Goal: Information Seeking & Learning: Find contact information

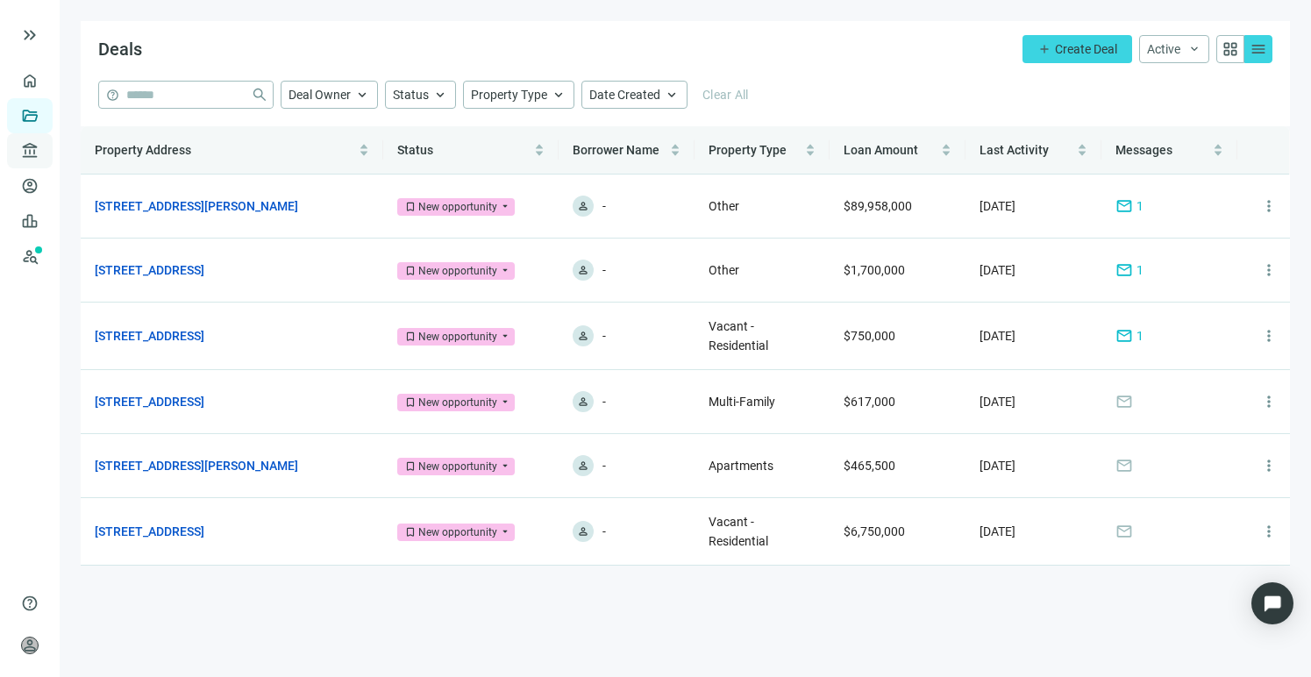
click at [44, 144] on span "Lenders" at bounding box center [66, 150] width 44 height 35
click at [88, 148] on link "All Lenders" at bounding box center [105, 151] width 63 height 14
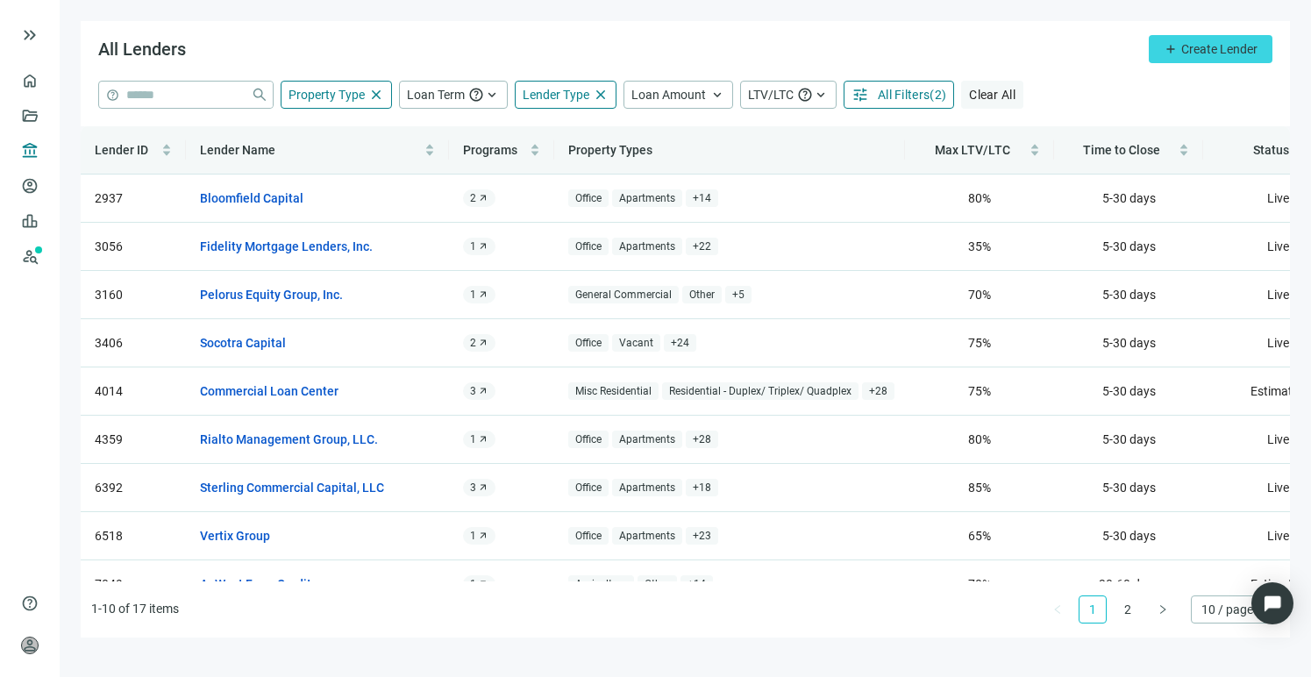
click at [994, 95] on span "Clear All" at bounding box center [992, 95] width 46 height 14
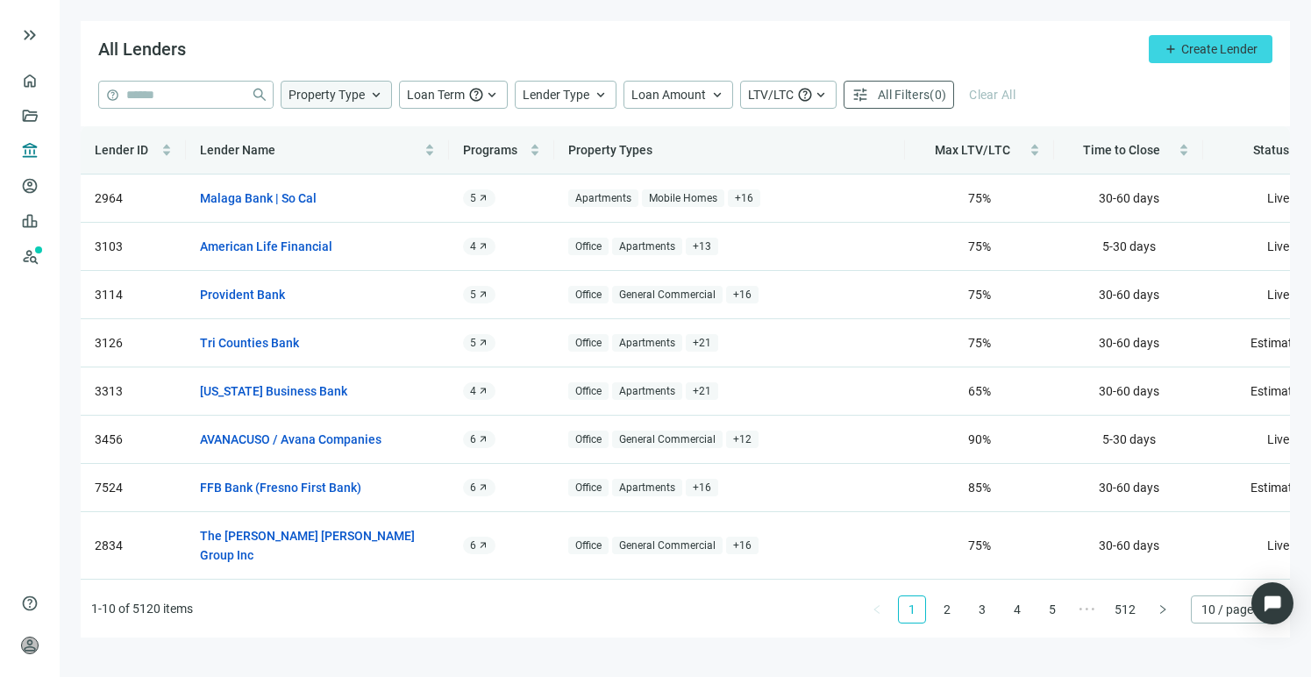
click at [342, 103] on div "Property Type keyboard_arrow_up" at bounding box center [336, 95] width 111 height 28
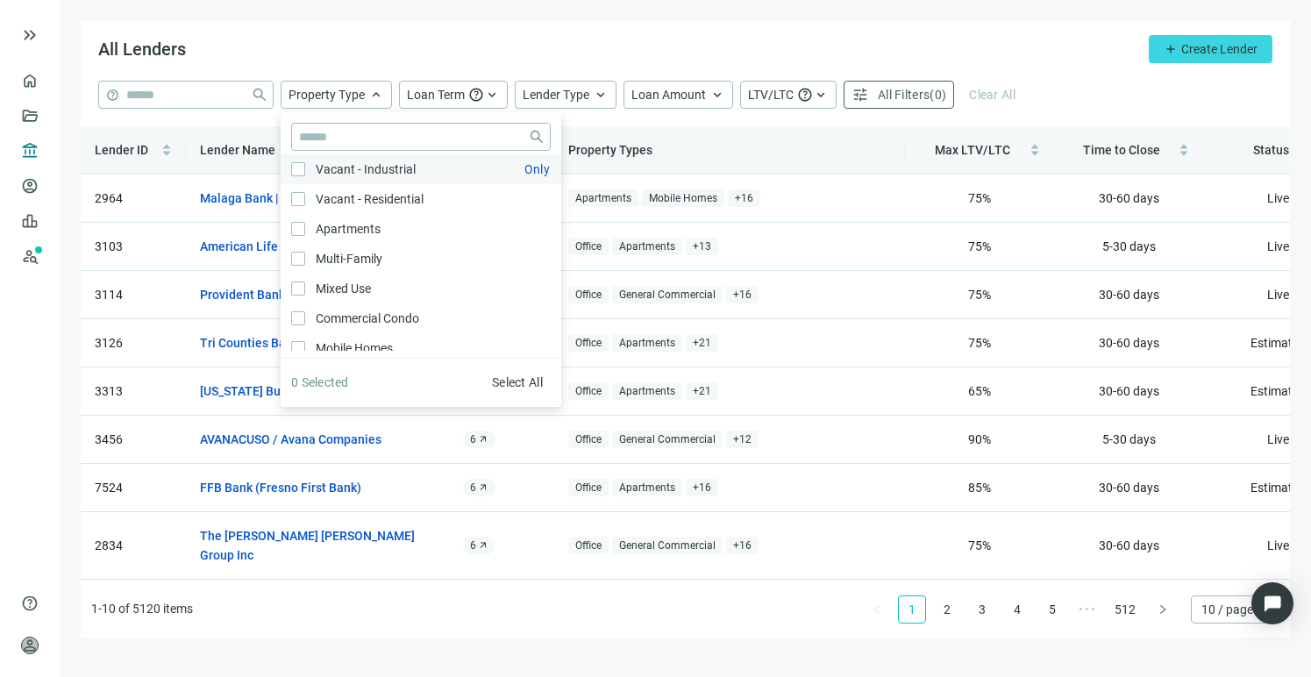
scroll to position [335, 0]
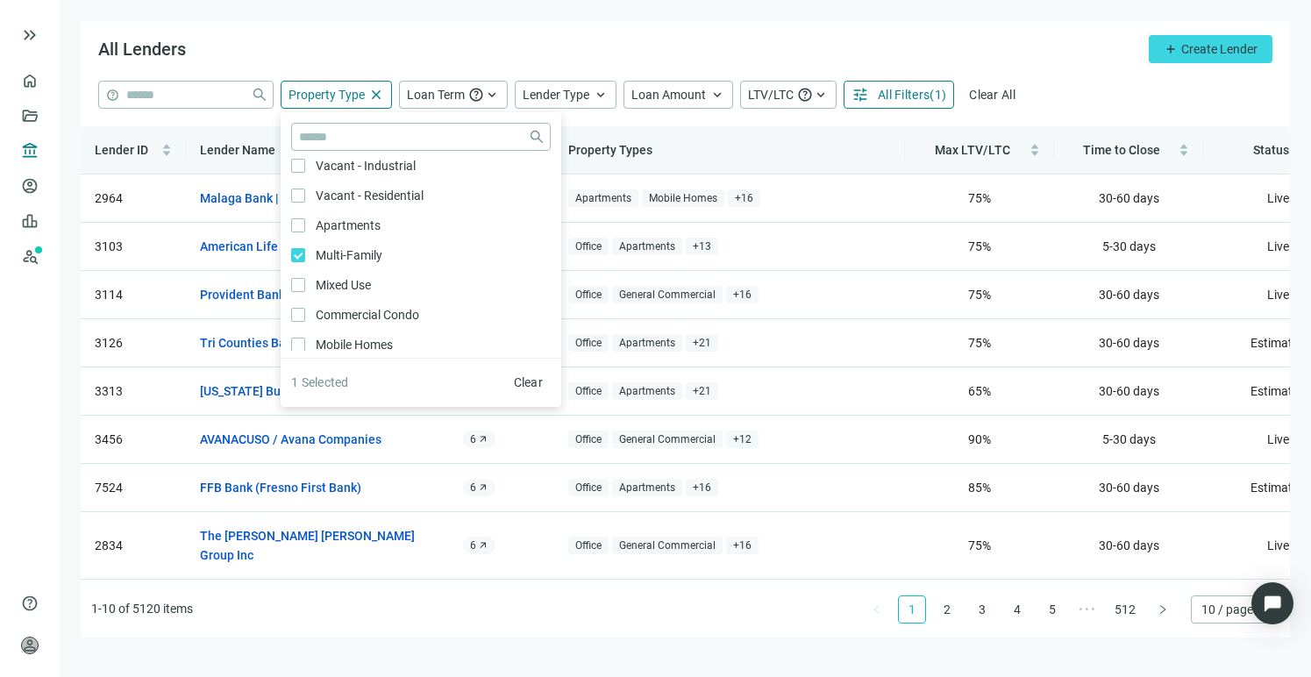
click at [517, 47] on div "All Lenders add Create Lender" at bounding box center [685, 51] width 1209 height 60
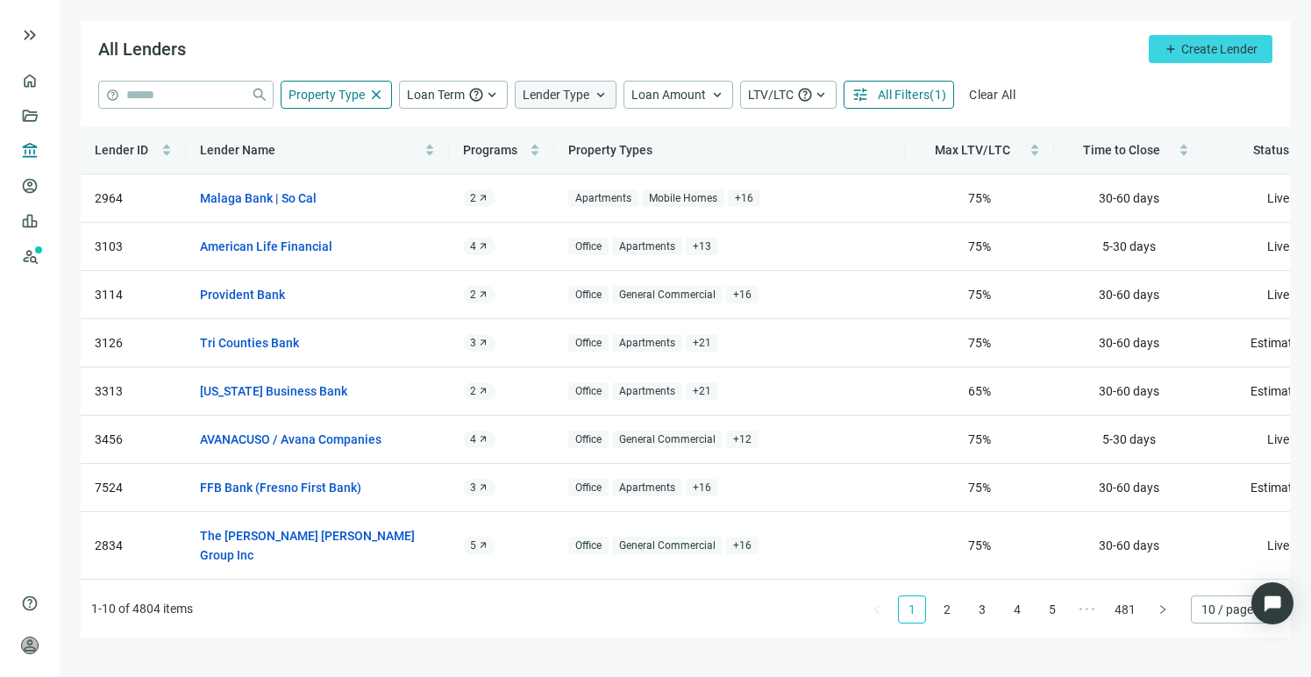
click at [579, 100] on span "Lender Type" at bounding box center [556, 95] width 67 height 14
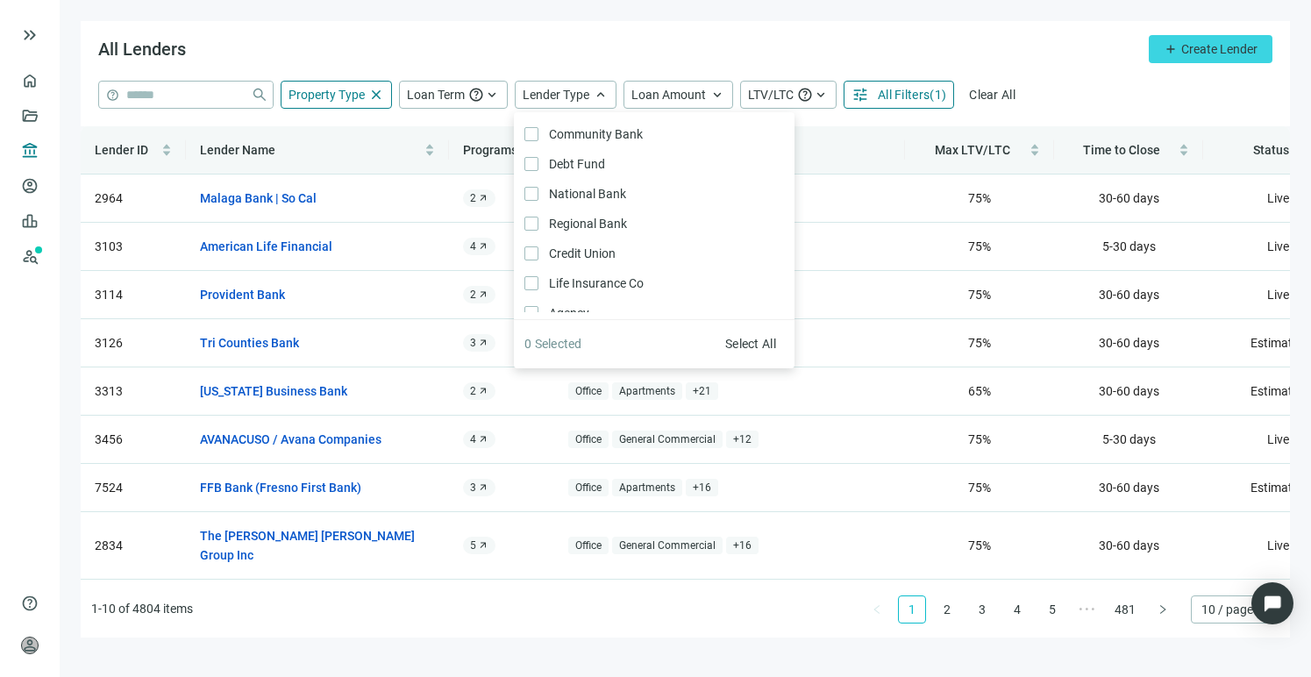
click at [631, 42] on div "All Lenders add Create Lender" at bounding box center [685, 51] width 1209 height 60
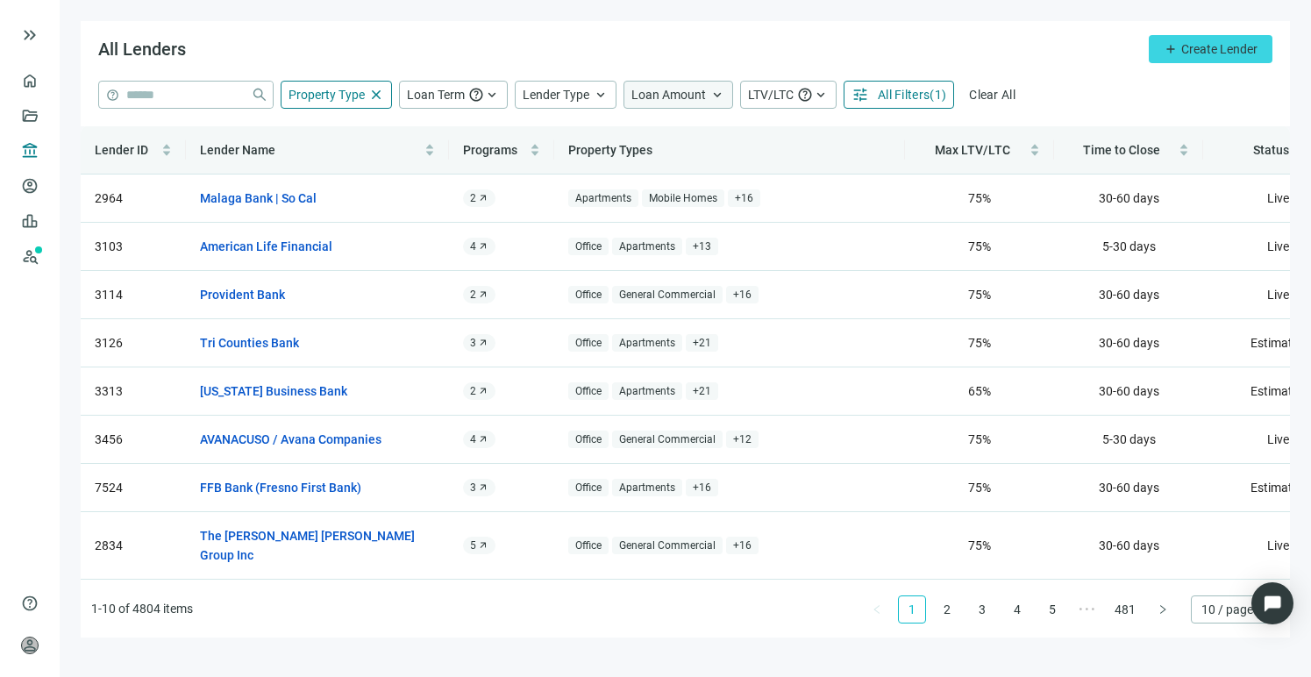
click at [692, 82] on div "Loan Amount keyboard_arrow_up" at bounding box center [678, 95] width 110 height 28
click at [714, 131] on input at bounding box center [777, 137] width 230 height 26
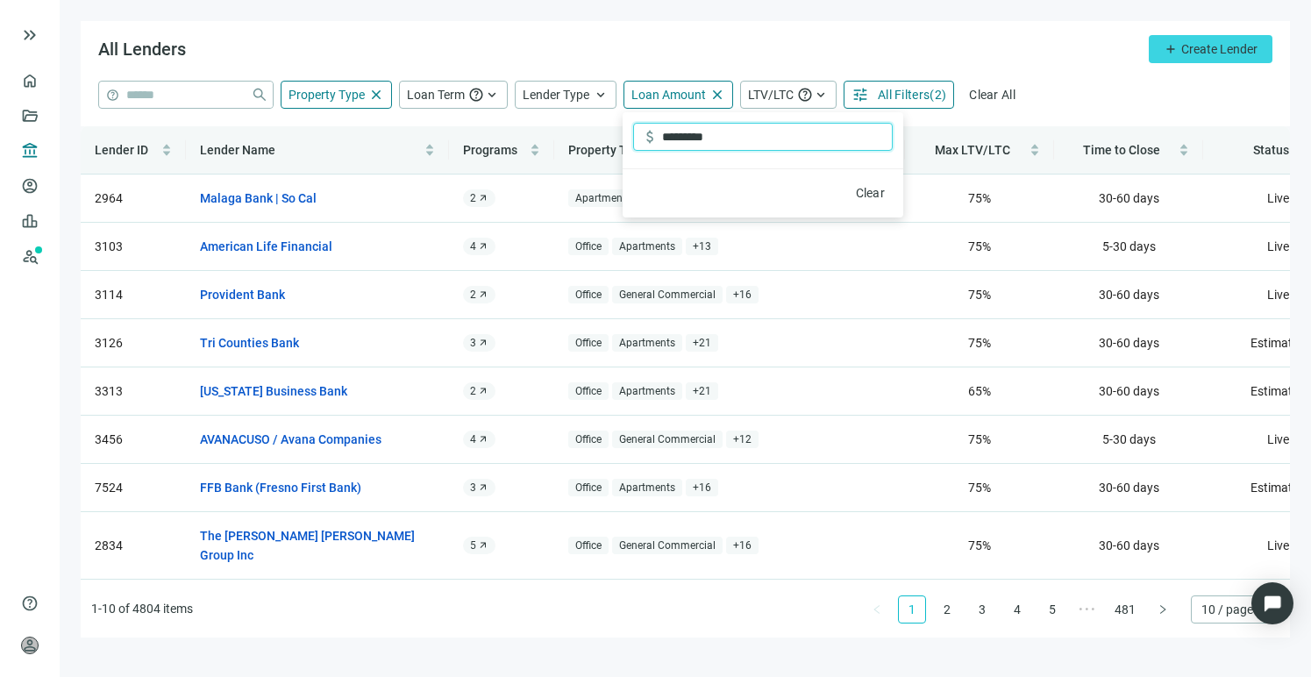
type input "*********"
click at [854, 35] on div "All Lenders add Create Lender" at bounding box center [685, 51] width 1209 height 60
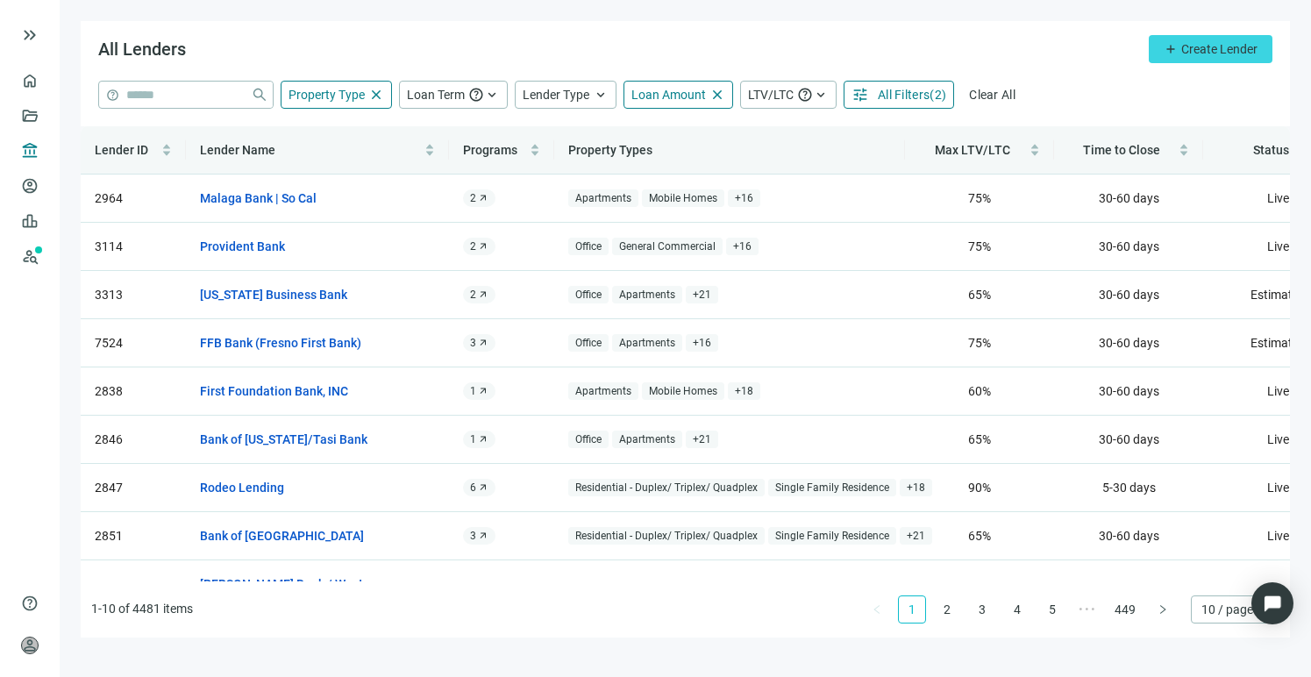
click at [921, 96] on span "All Filters" at bounding box center [904, 95] width 52 height 14
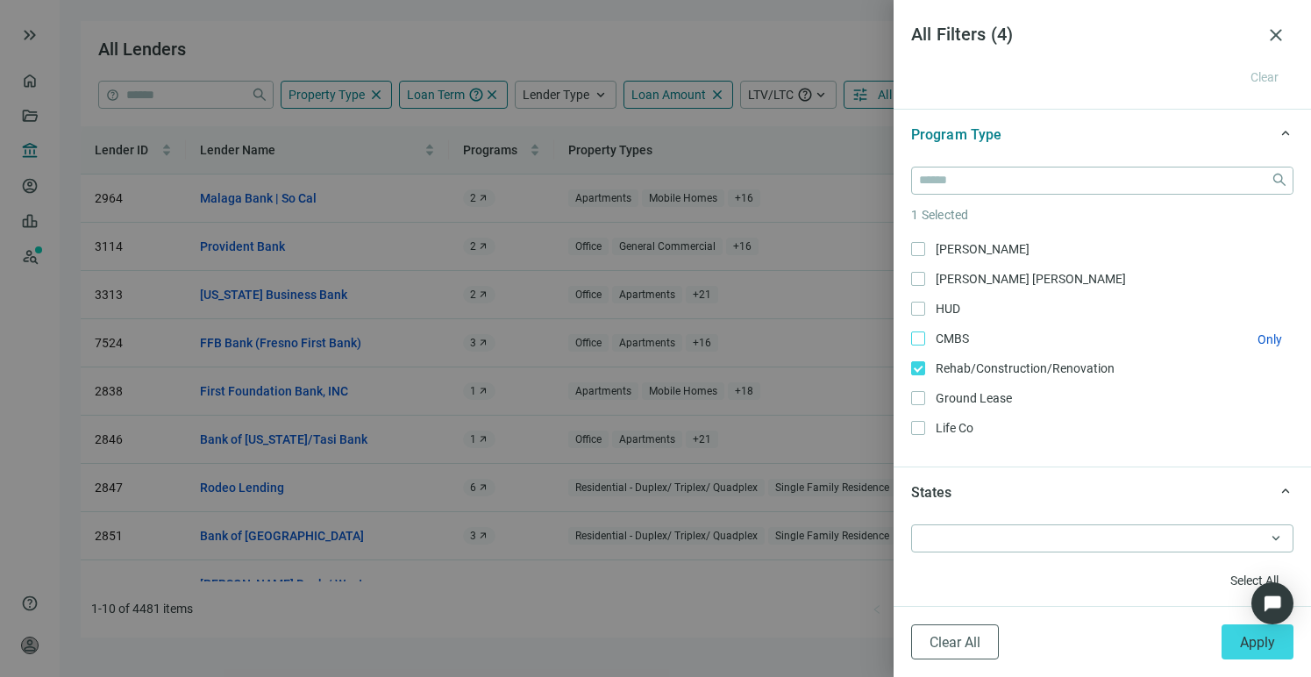
scroll to position [296, 0]
click at [1095, 544] on div at bounding box center [1093, 538] width 357 height 25
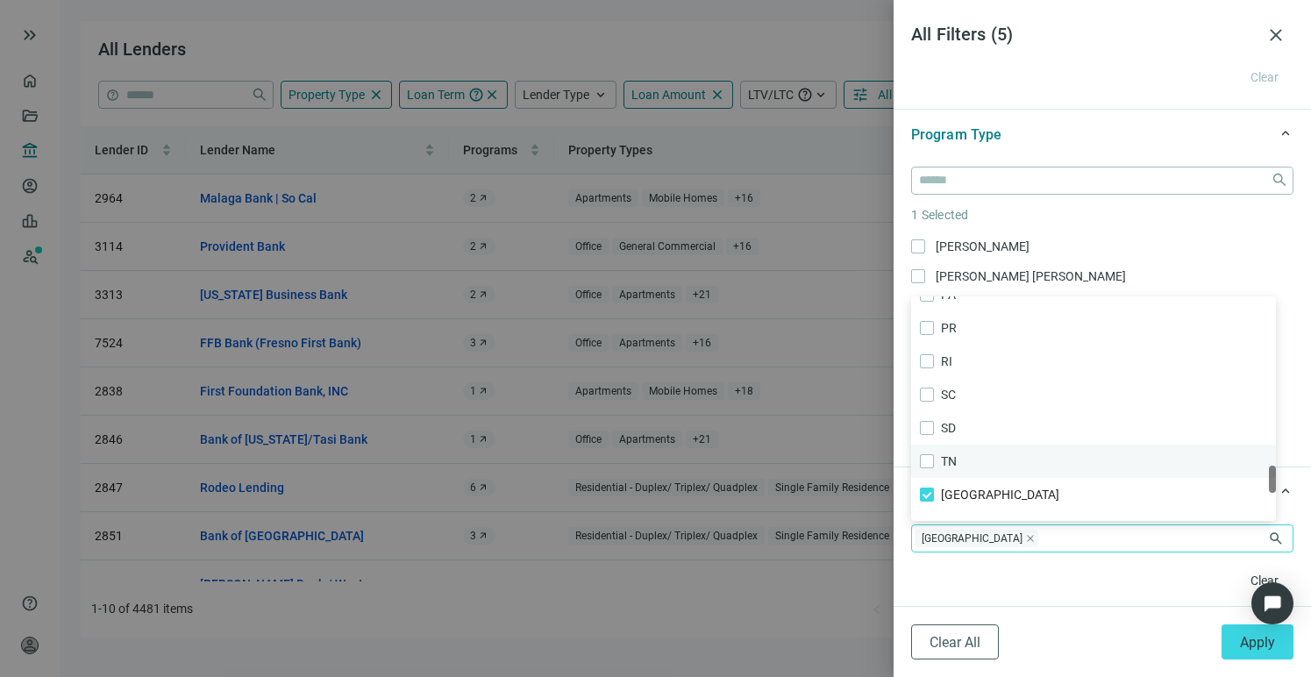
scroll to position [1535, 0]
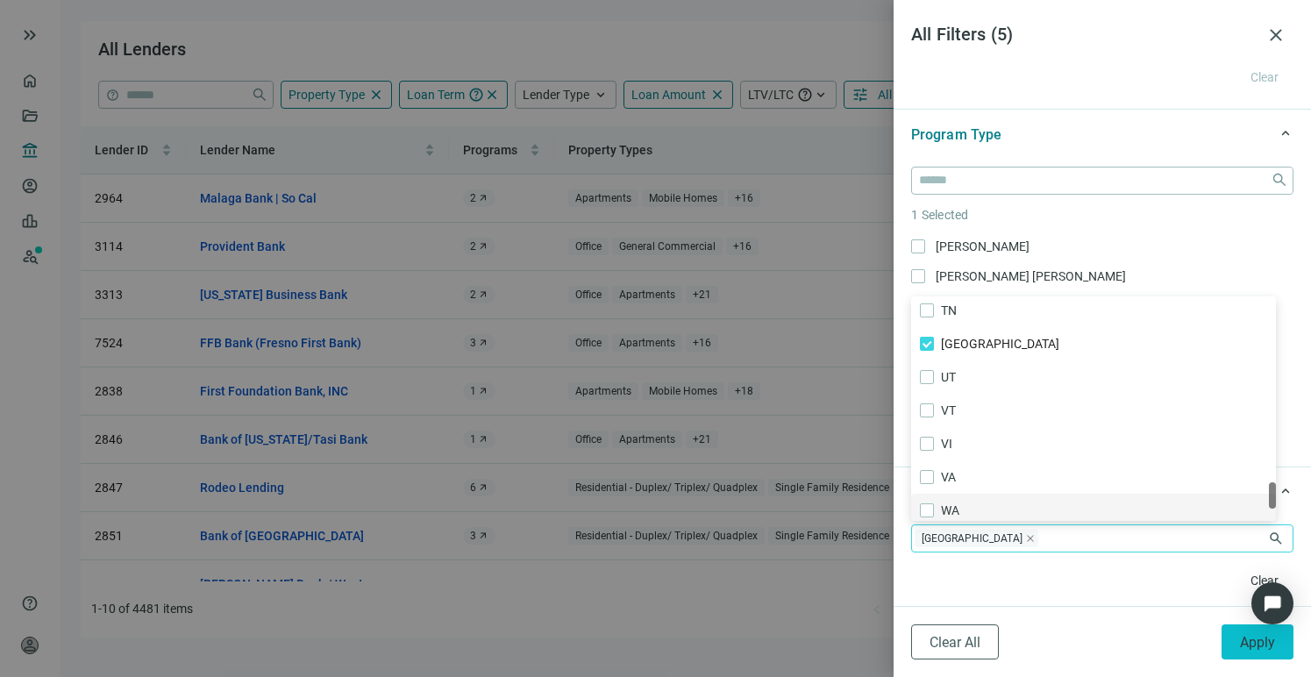
click at [1260, 658] on button "Apply" at bounding box center [1257, 641] width 72 height 35
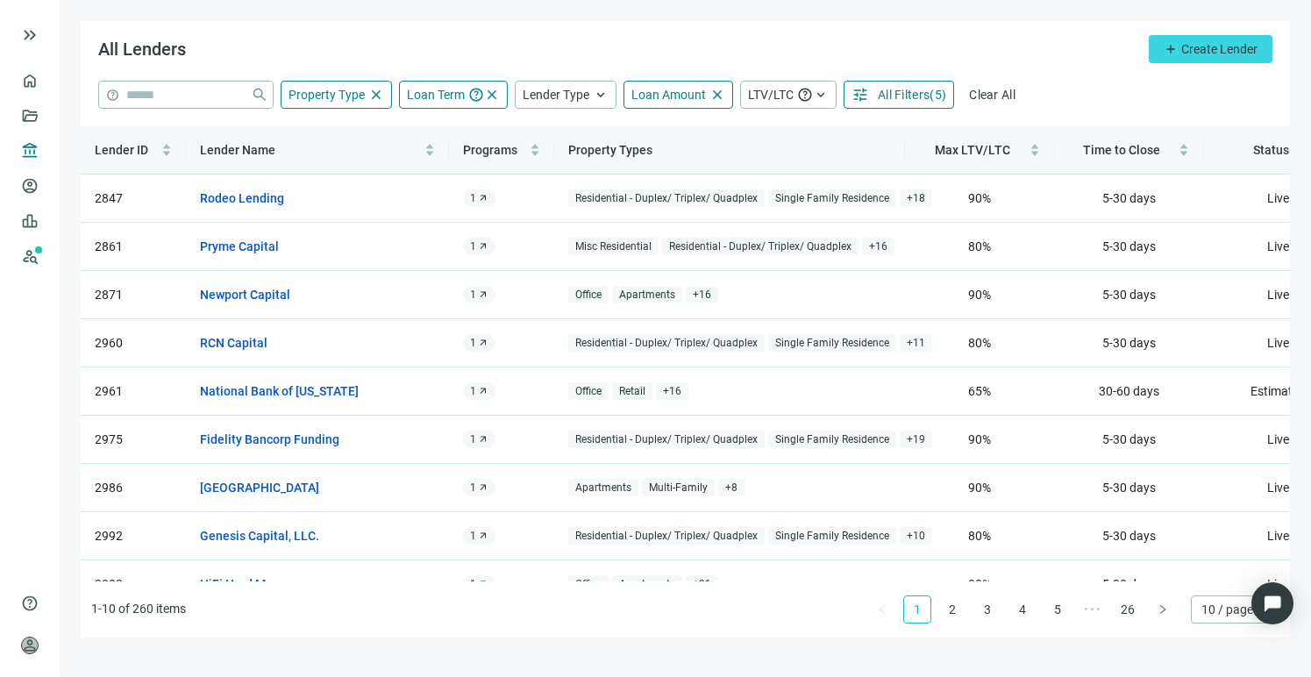
click at [900, 96] on span "All Filters" at bounding box center [904, 95] width 52 height 14
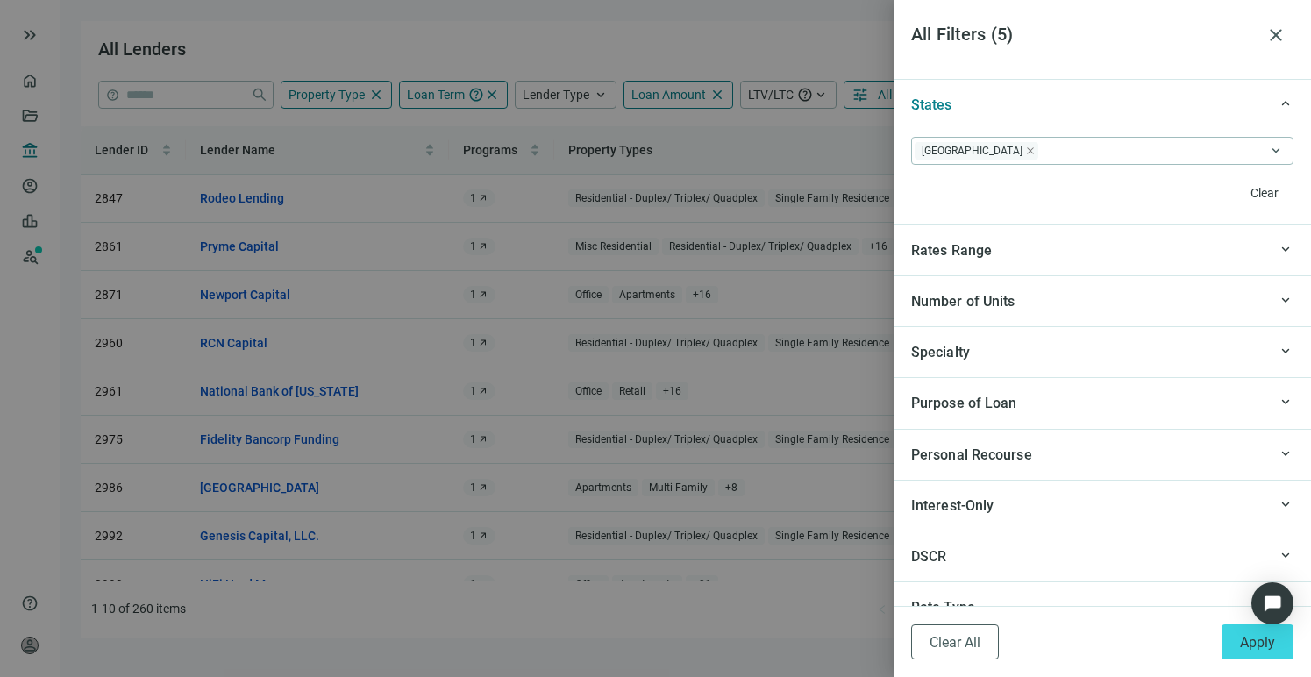
scroll to position [1595, 0]
click at [1099, 297] on div "Number of Units" at bounding box center [1089, 298] width 356 height 22
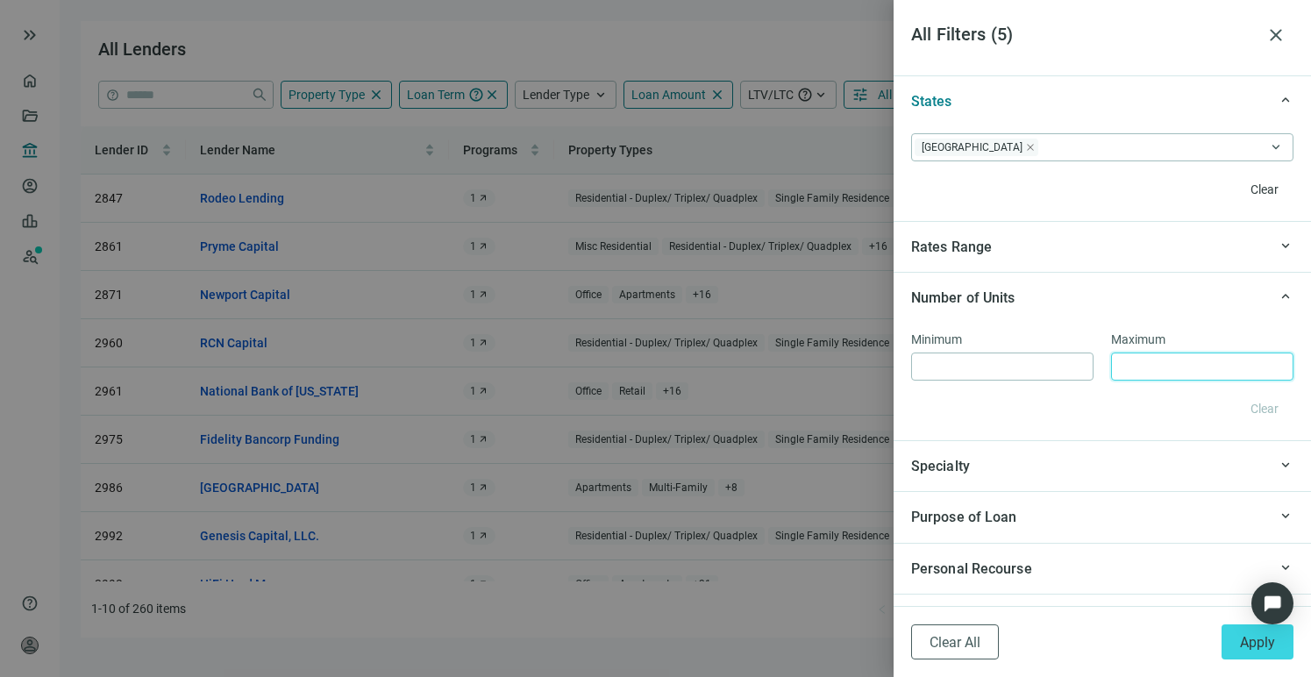
click at [1139, 363] on input at bounding box center [1202, 366] width 167 height 26
type input "**"
click at [994, 362] on input at bounding box center [1002, 366] width 167 height 26
type input "**"
click at [1170, 464] on div "Specialty" at bounding box center [1089, 466] width 356 height 22
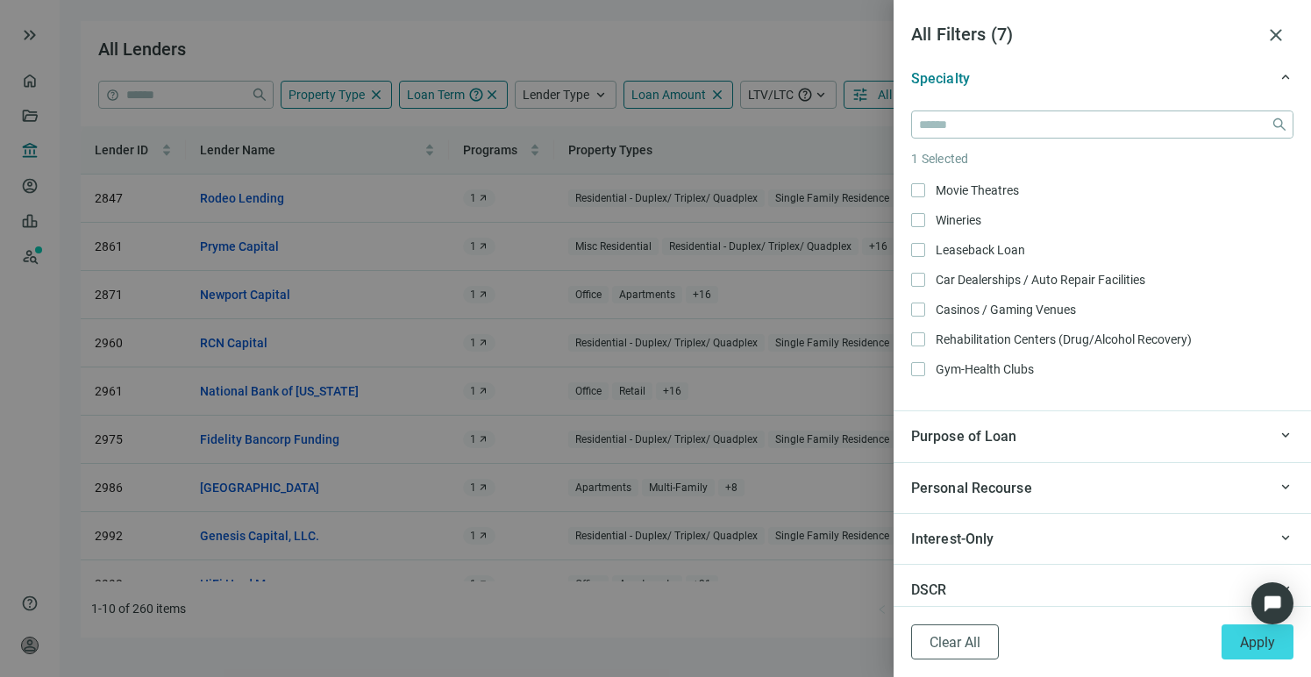
scroll to position [2019, 0]
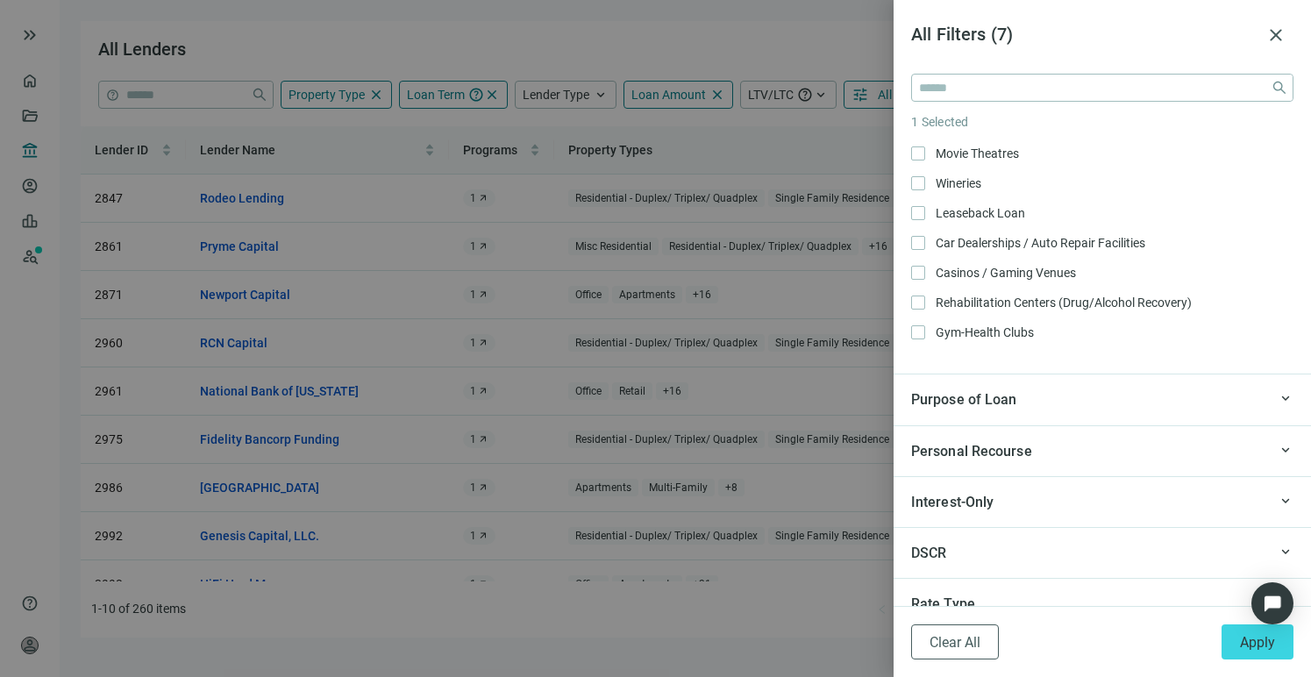
click at [1204, 399] on div "Purpose of Loan" at bounding box center [1089, 399] width 356 height 22
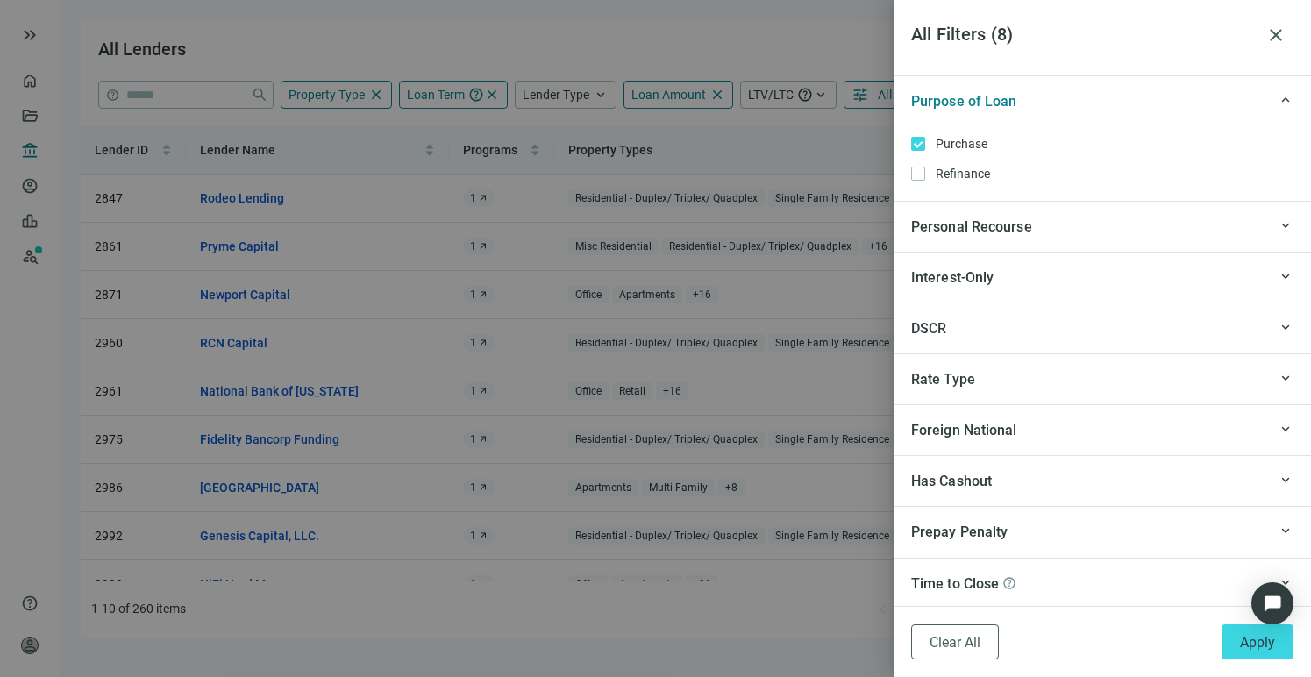
scroll to position [2320, 0]
click at [1254, 644] on span "Apply" at bounding box center [1257, 642] width 35 height 17
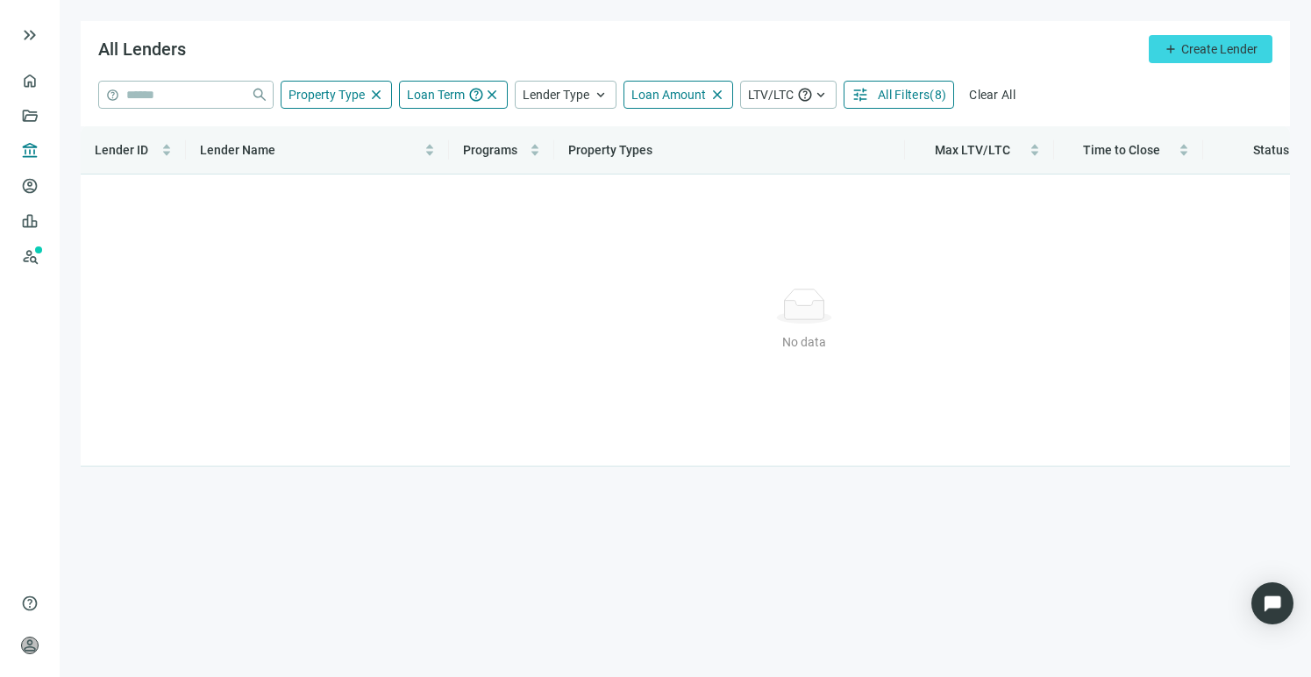
click at [930, 94] on span "( 8 )" at bounding box center [937, 95] width 17 height 14
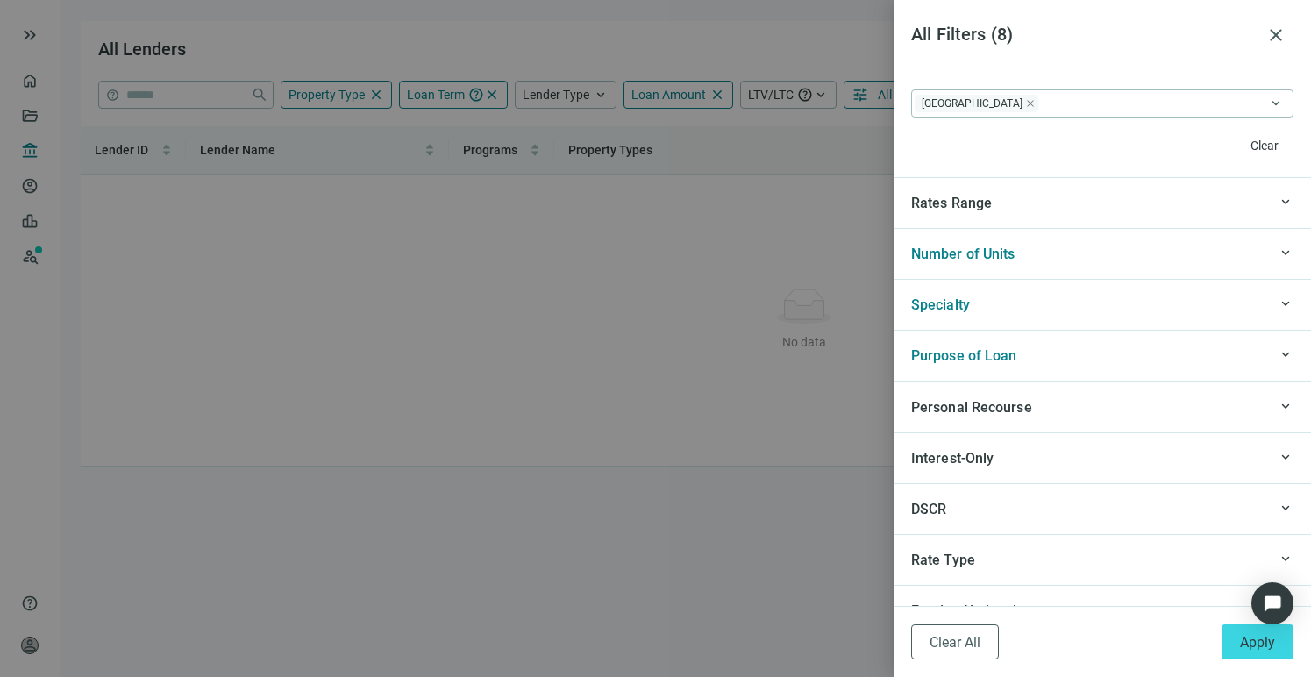
scroll to position [1642, 0]
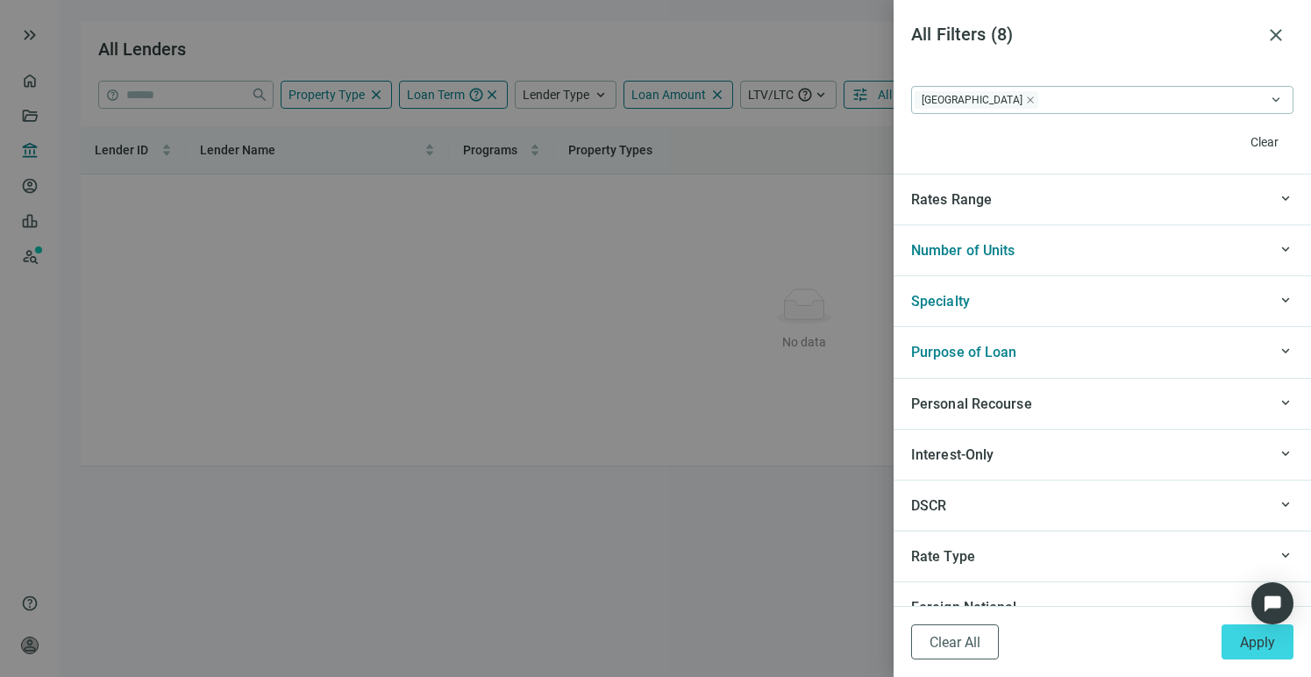
click at [1055, 289] on div "keyboard_arrow_up Specialty" at bounding box center [1101, 300] width 417 height 51
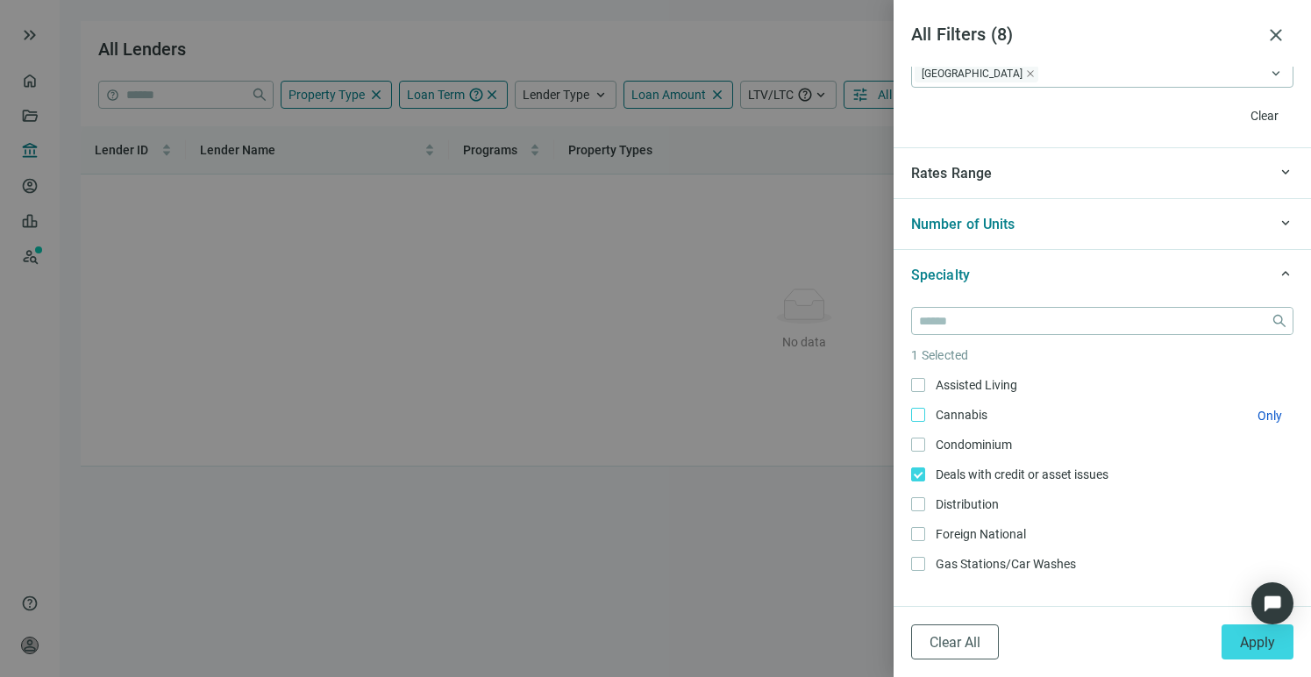
scroll to position [1674, 0]
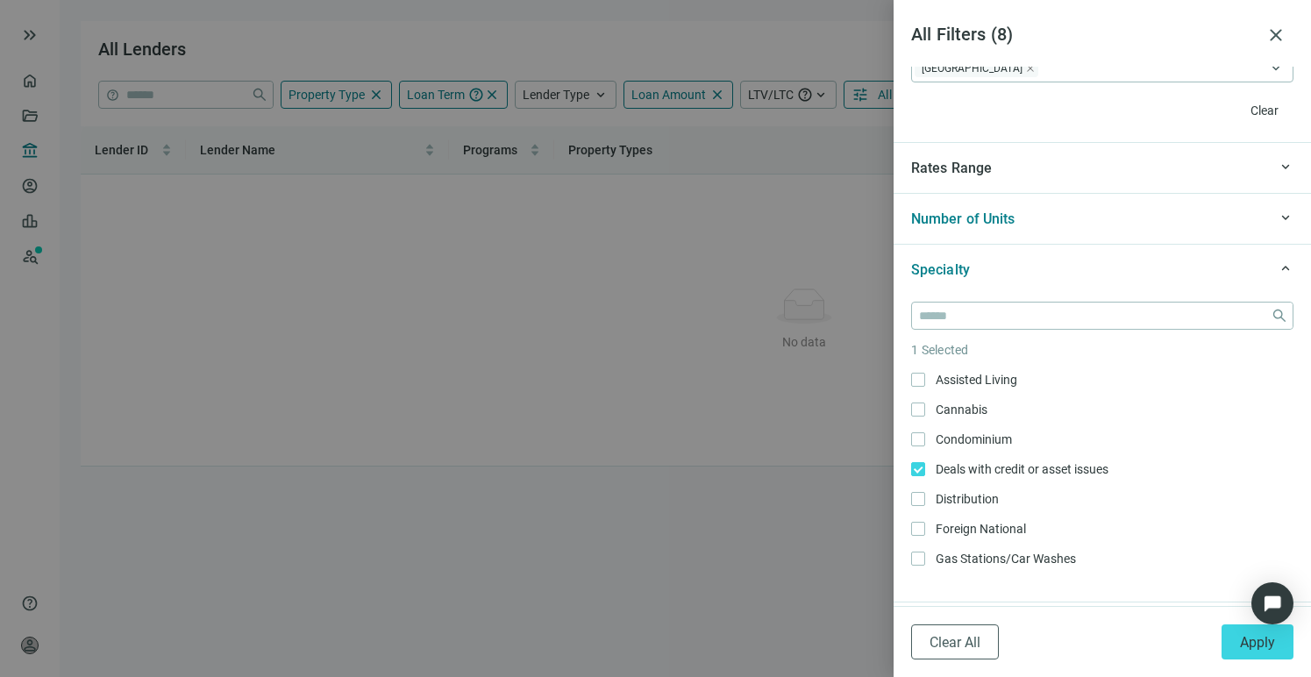
click at [910, 472] on div "close 1 Selected Assisted Living Only Cannabis Only Condominium Only Deals with…" at bounding box center [1101, 448] width 417 height 307
click at [1263, 648] on span "Apply" at bounding box center [1257, 642] width 35 height 17
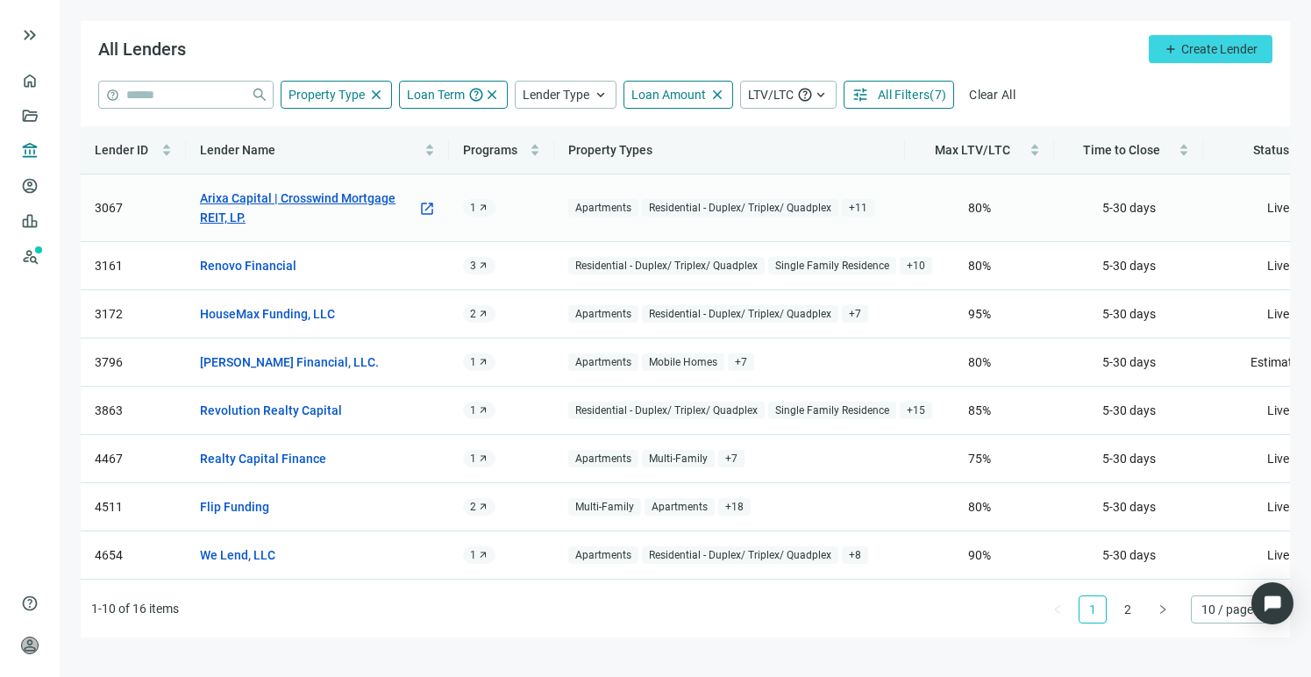
click at [247, 204] on link "Arixa Capital | Crosswind Mortgage REIT, LP." at bounding box center [308, 208] width 217 height 39
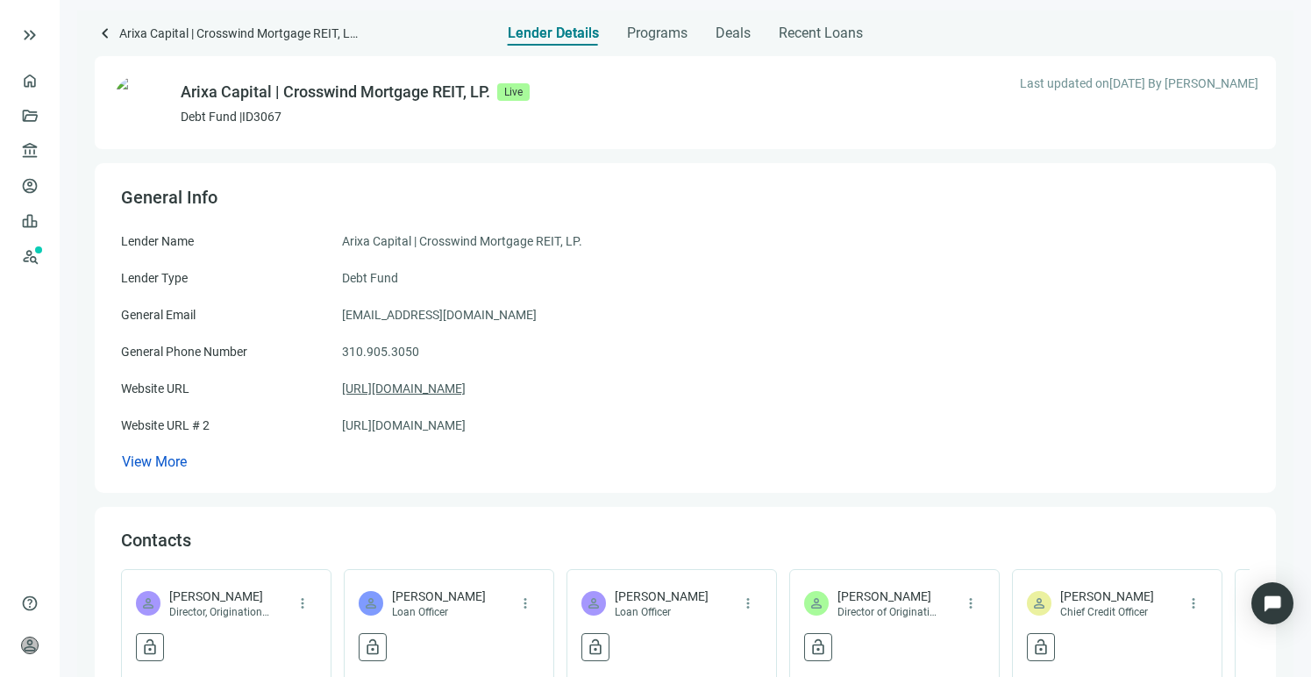
click at [455, 388] on link "[URL][DOMAIN_NAME]" at bounding box center [404, 388] width 124 height 19
click at [451, 425] on link "[URL][DOMAIN_NAME]" at bounding box center [404, 425] width 124 height 19
click at [424, 385] on link "[URL][DOMAIN_NAME]" at bounding box center [404, 388] width 124 height 19
drag, startPoint x: 482, startPoint y: 384, endPoint x: 332, endPoint y: 316, distance: 164.8
click at [332, 316] on div "Lender Name Arixa Capital | Crosswind Mortgage REIT, LP. Lender Type Debt Fund …" at bounding box center [685, 351] width 1128 height 240
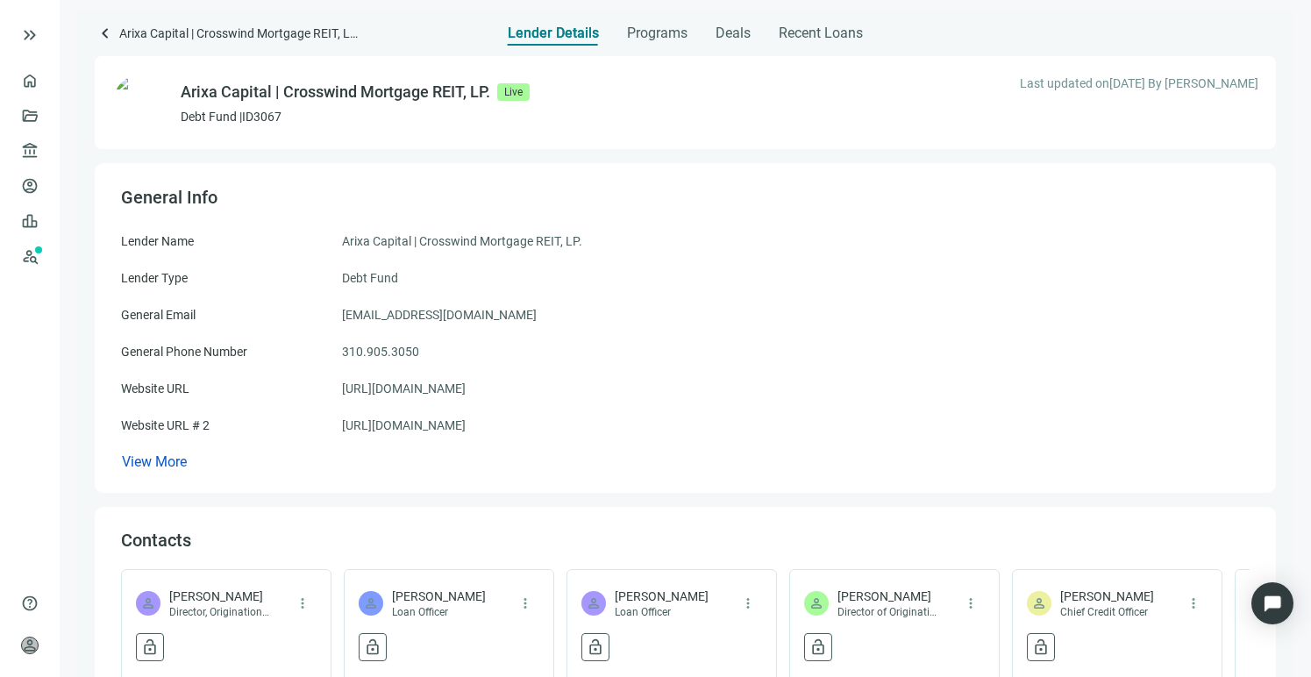
copy div "[EMAIL_ADDRESS][DOMAIN_NAME] General Phone Number [PHONE_NUMBER] Website URL [U…"
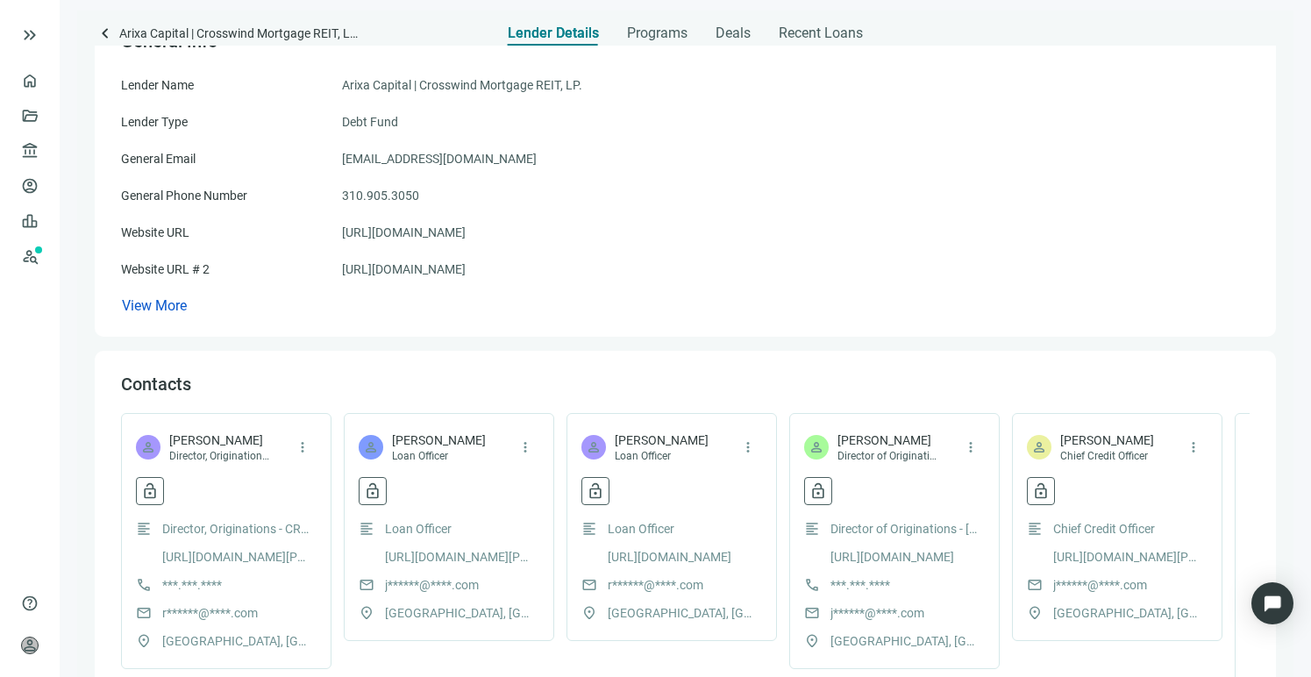
scroll to position [160, 0]
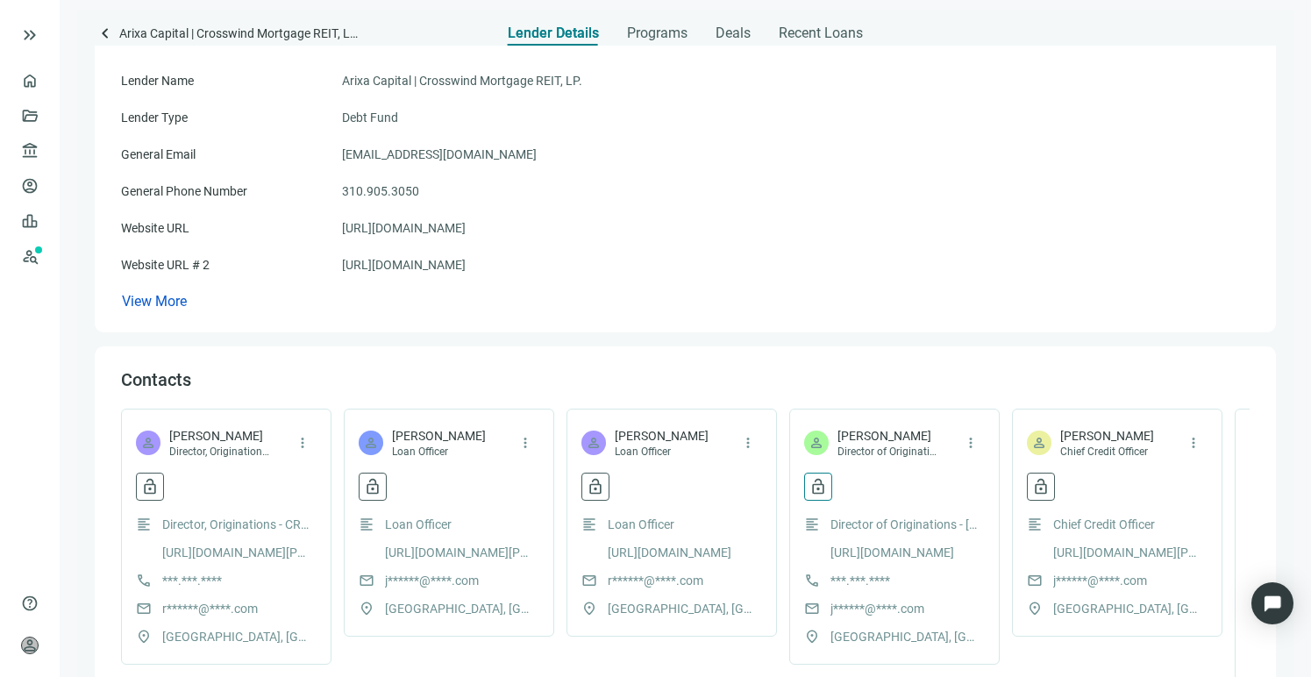
click at [813, 493] on span "lock_open" at bounding box center [818, 487] width 18 height 18
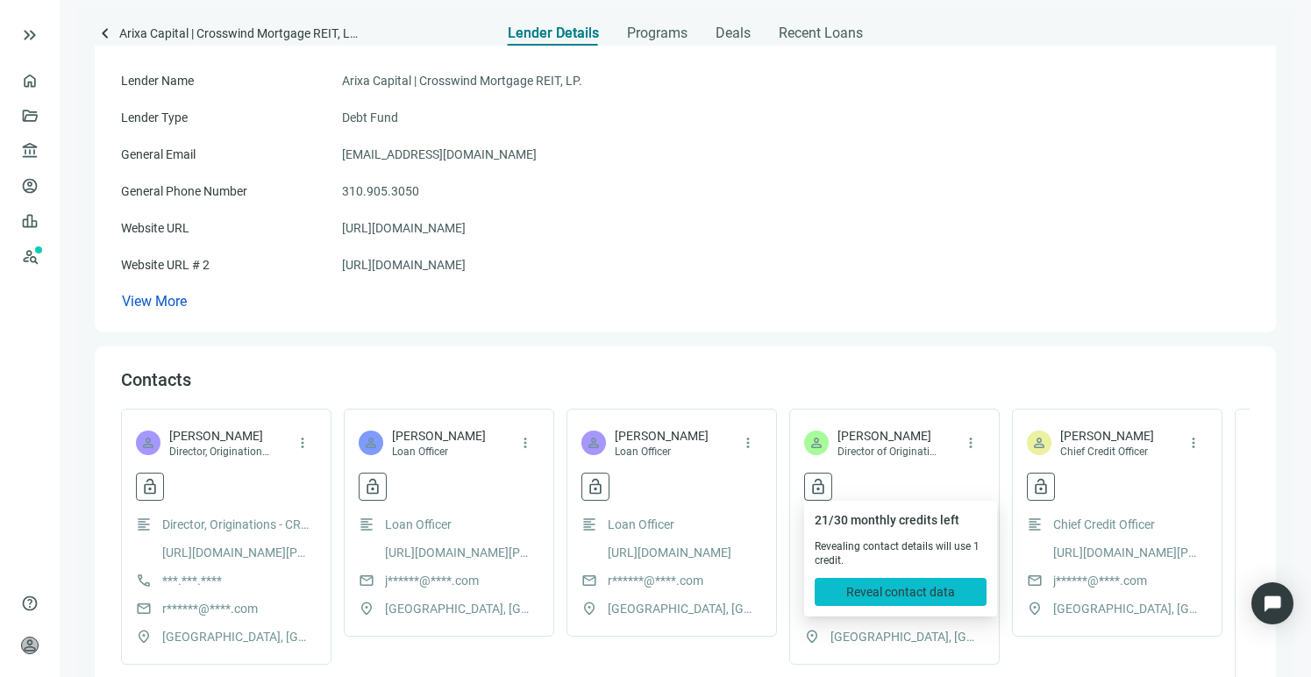
click at [885, 594] on span "Reveal contact data" at bounding box center [900, 592] width 109 height 14
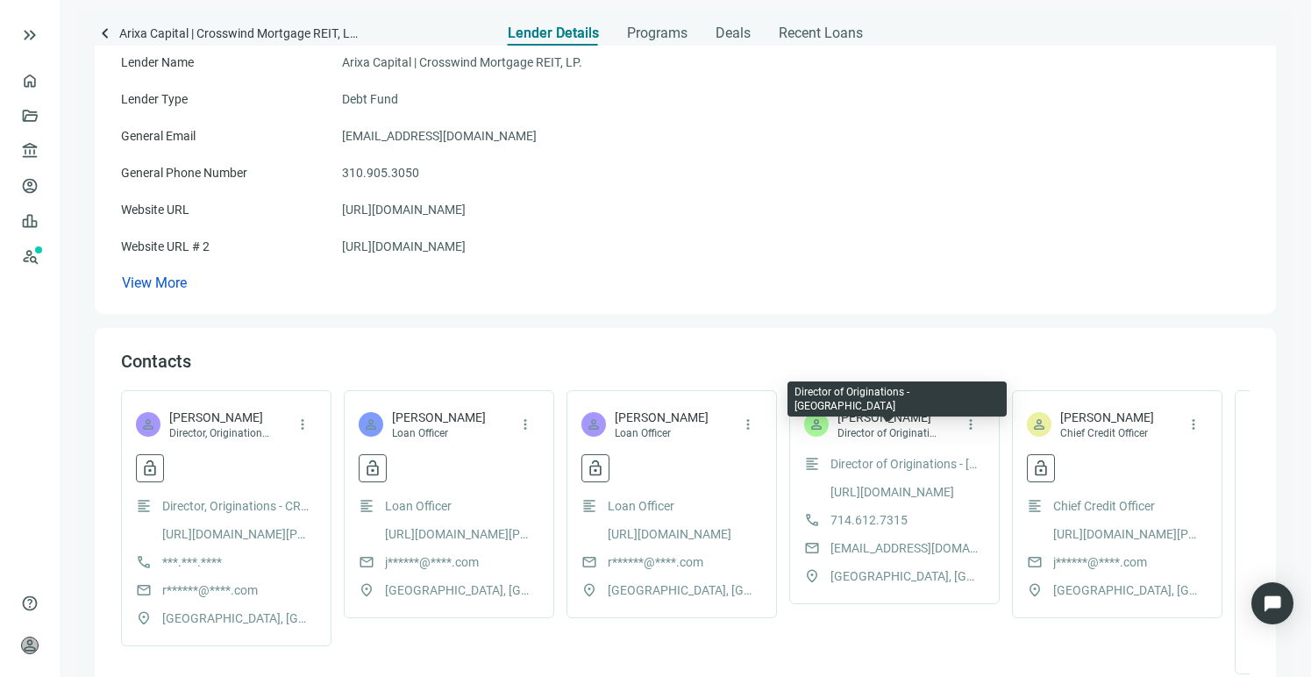
scroll to position [185, 0]
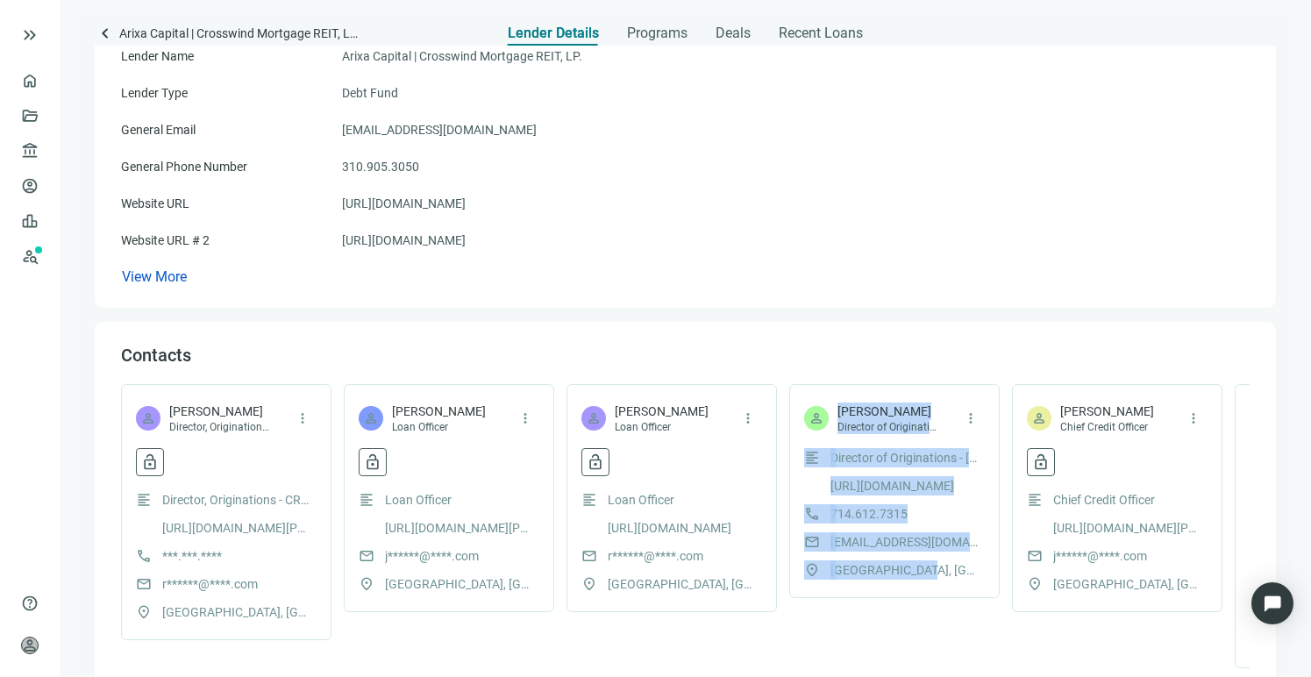
drag, startPoint x: 838, startPoint y: 406, endPoint x: 950, endPoint y: 565, distance: 194.4
click at [950, 565] on div "person [PERSON_NAME] Director of Originations - [GEOGRAPHIC_DATA] more_vert for…" at bounding box center [894, 491] width 210 height 214
copy div "[PERSON_NAME] Director of Originations - [GEOGRAPHIC_DATA] more_vert format_ali…"
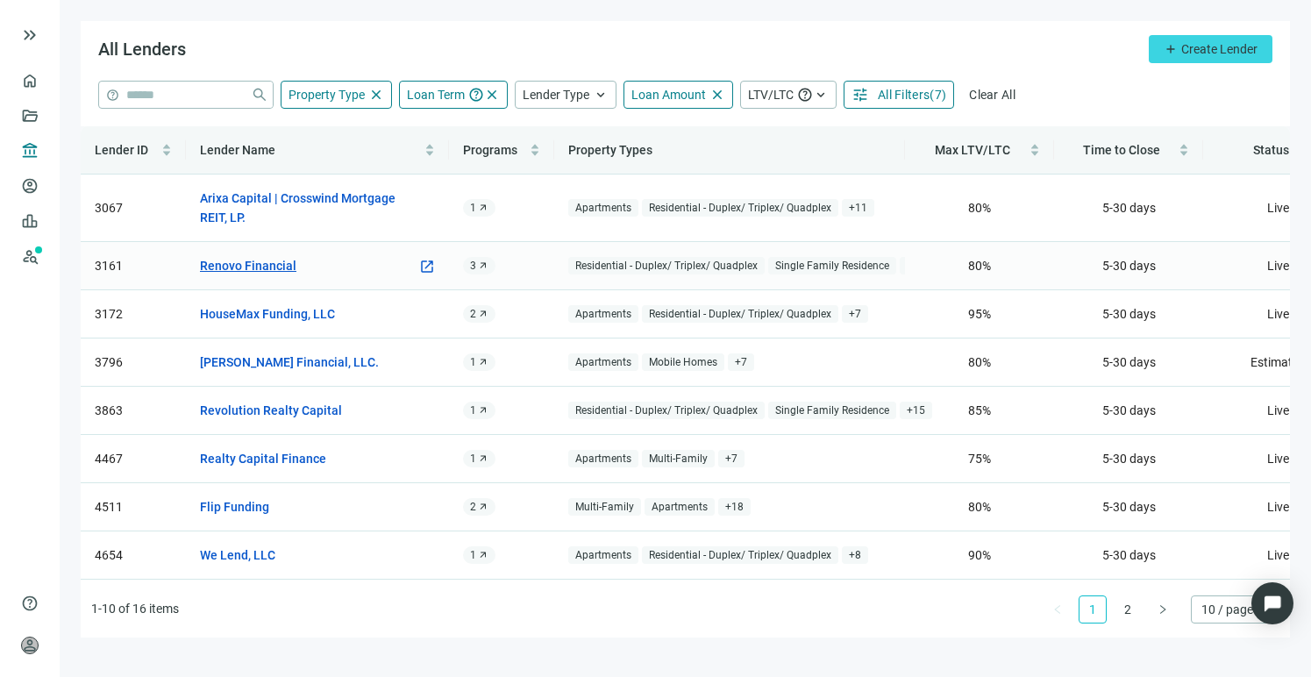
click at [267, 265] on link "Renovo Financial" at bounding box center [248, 265] width 96 height 19
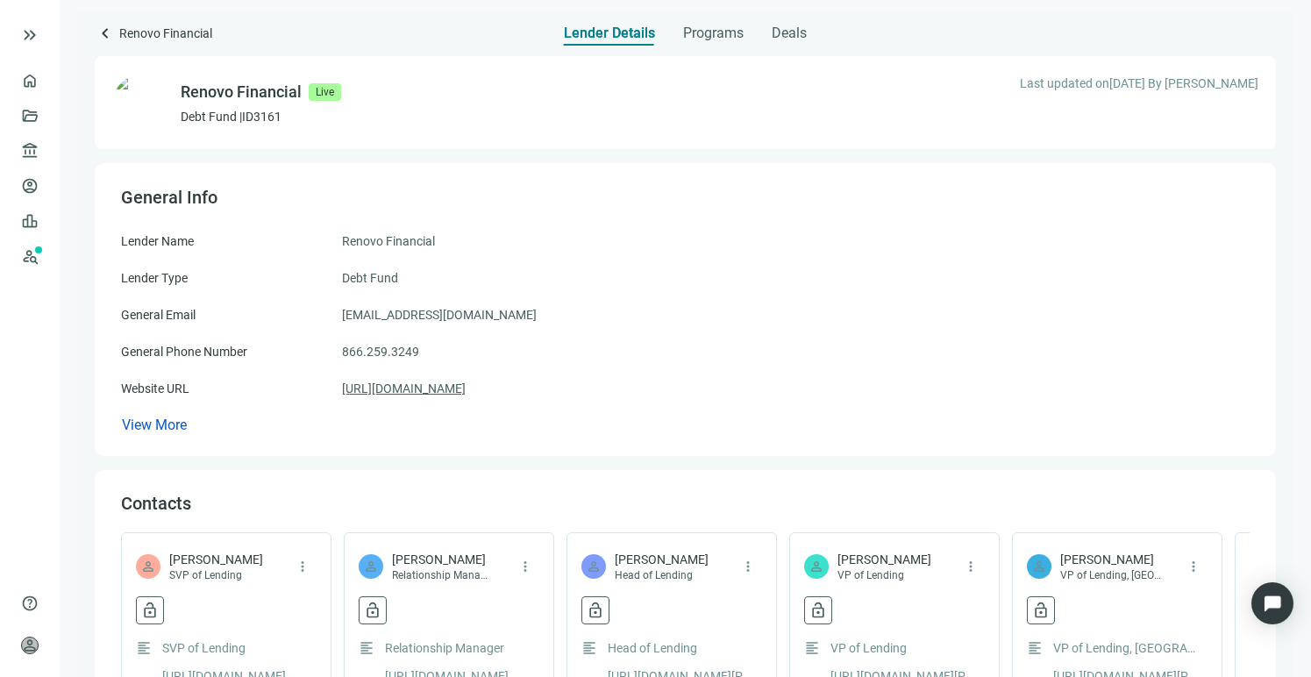
click at [399, 391] on link "[URL][DOMAIN_NAME]" at bounding box center [404, 388] width 124 height 19
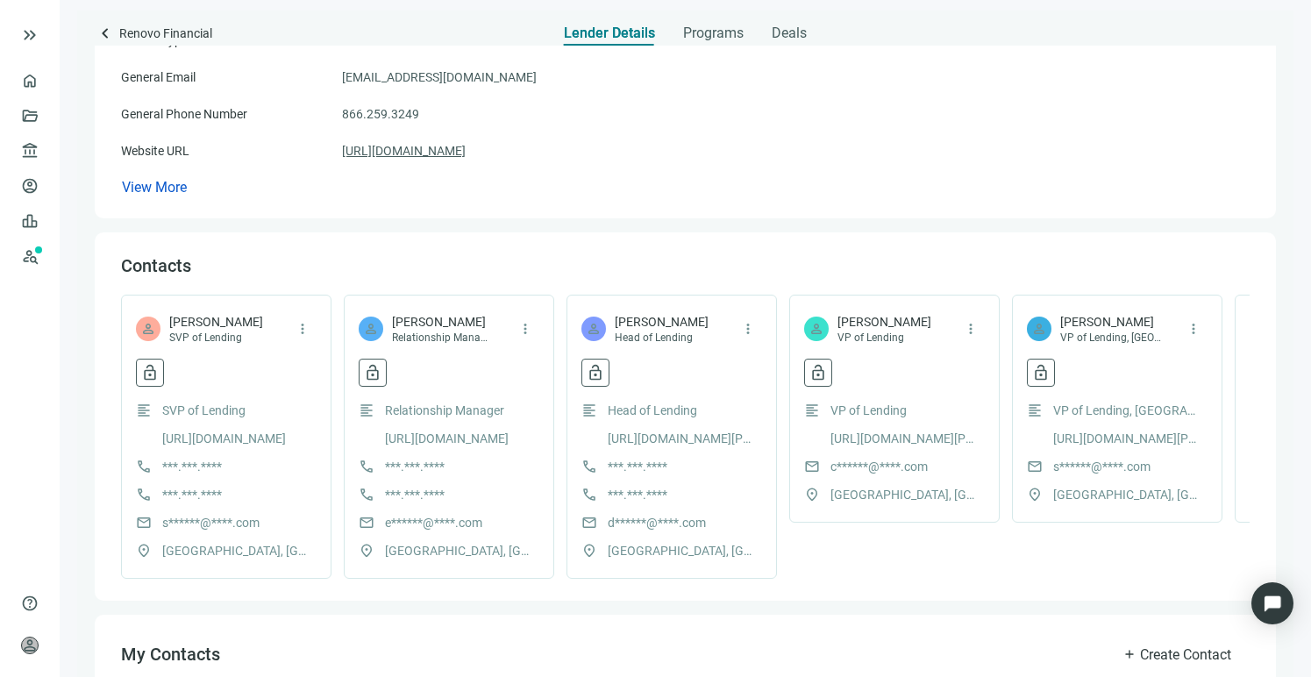
scroll to position [239, 0]
click at [815, 373] on span "lock_open" at bounding box center [818, 371] width 18 height 18
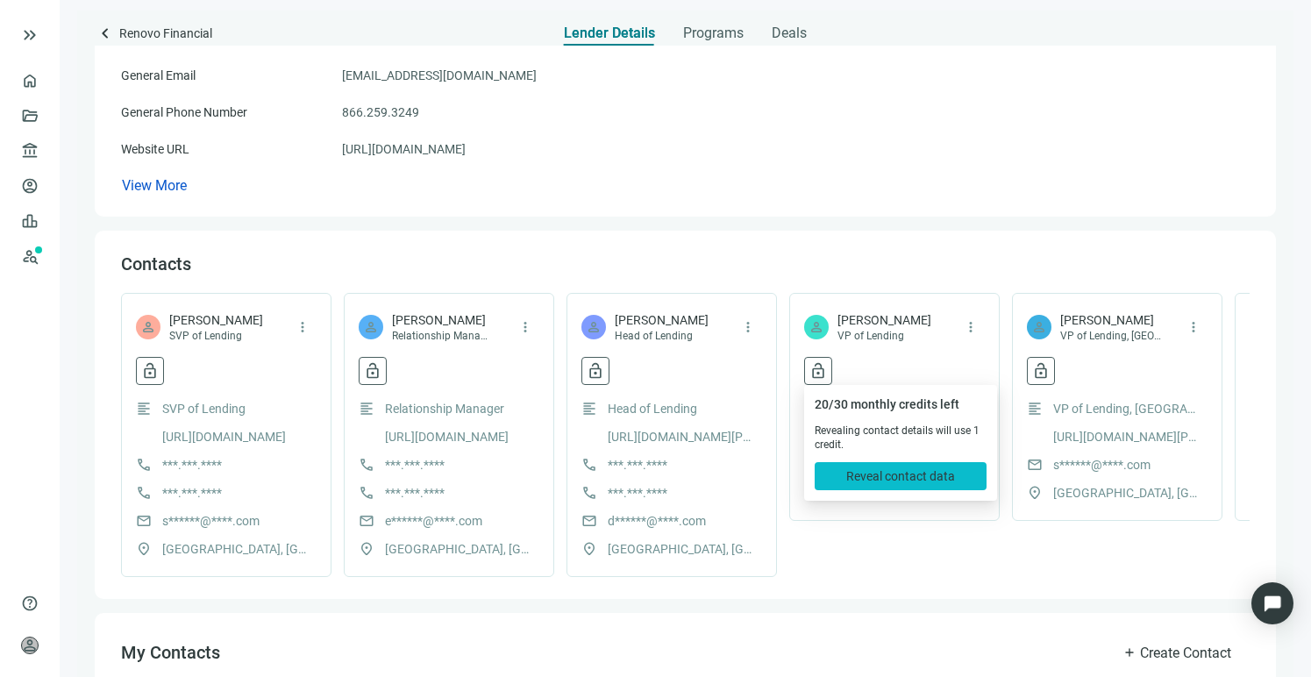
click at [874, 484] on button "Reveal contact data" at bounding box center [901, 476] width 172 height 28
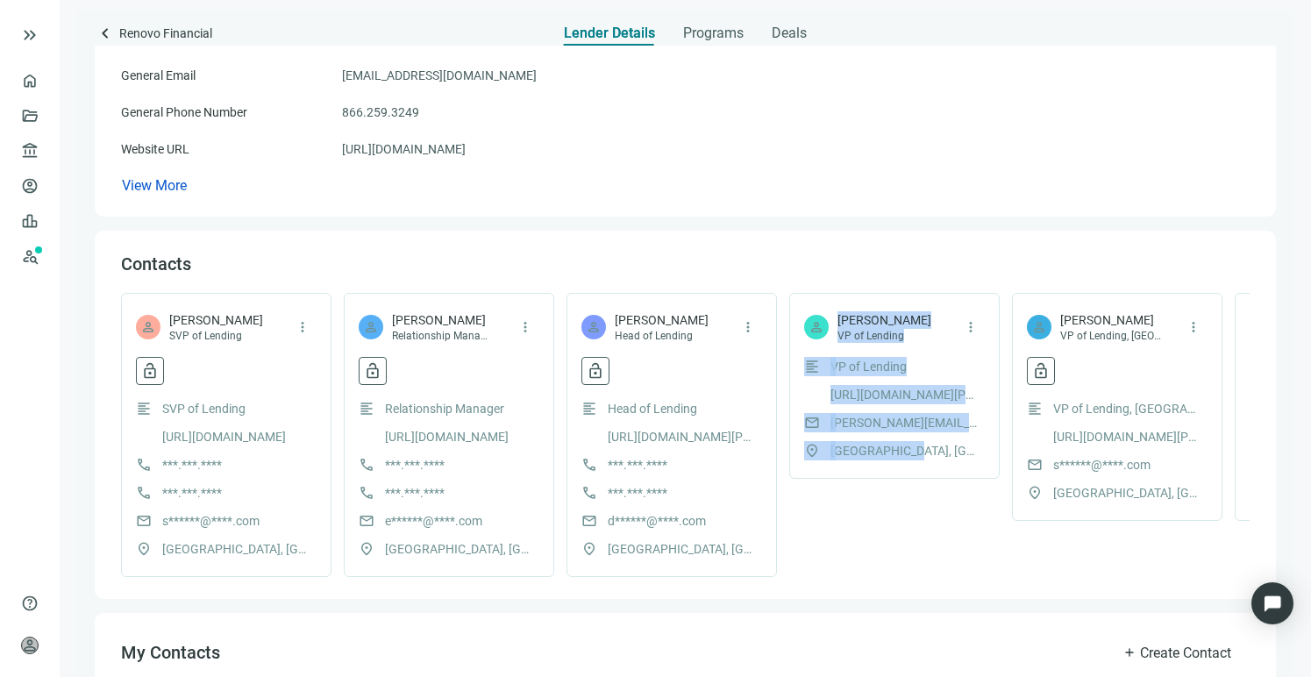
drag, startPoint x: 840, startPoint y: 320, endPoint x: 922, endPoint y: 445, distance: 148.8
click at [922, 445] on div "person [PERSON_NAME] [PERSON_NAME] of Lending more_vert format_align_left VP of…" at bounding box center [894, 386] width 210 height 186
copy div "[PERSON_NAME] [PERSON_NAME] of Lending more_vert format_align_left VP of Lendin…"
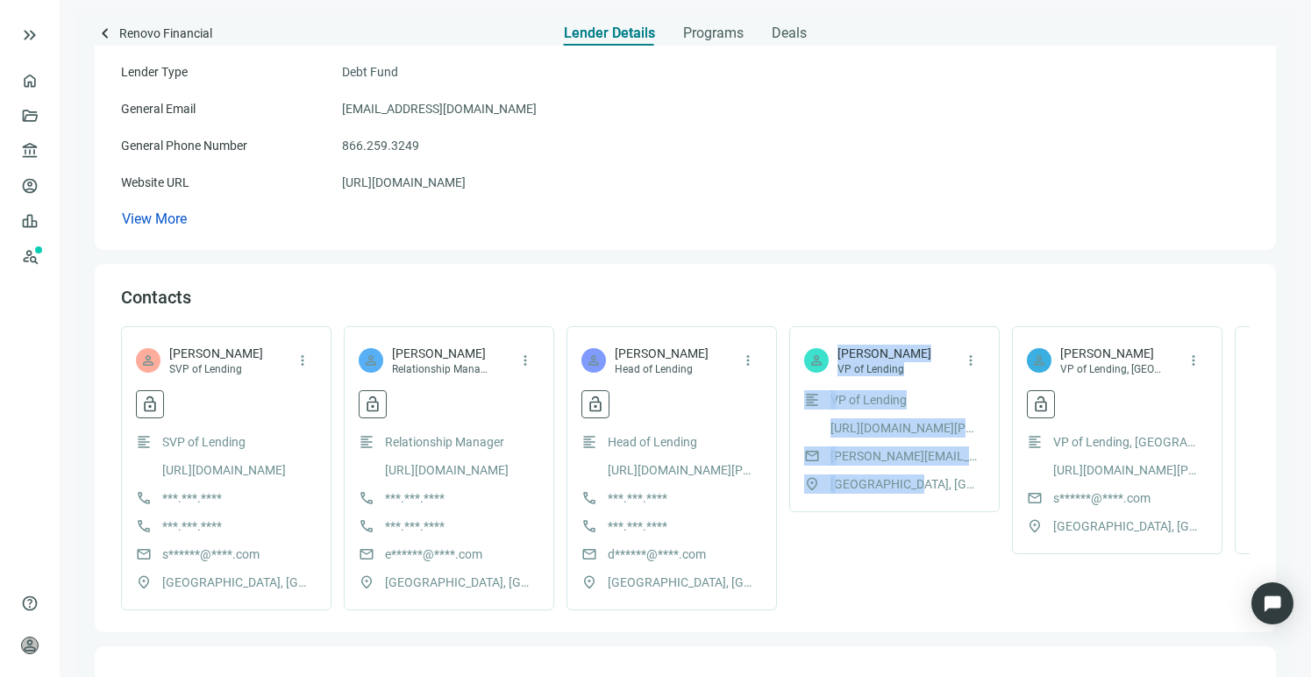
scroll to position [89, 0]
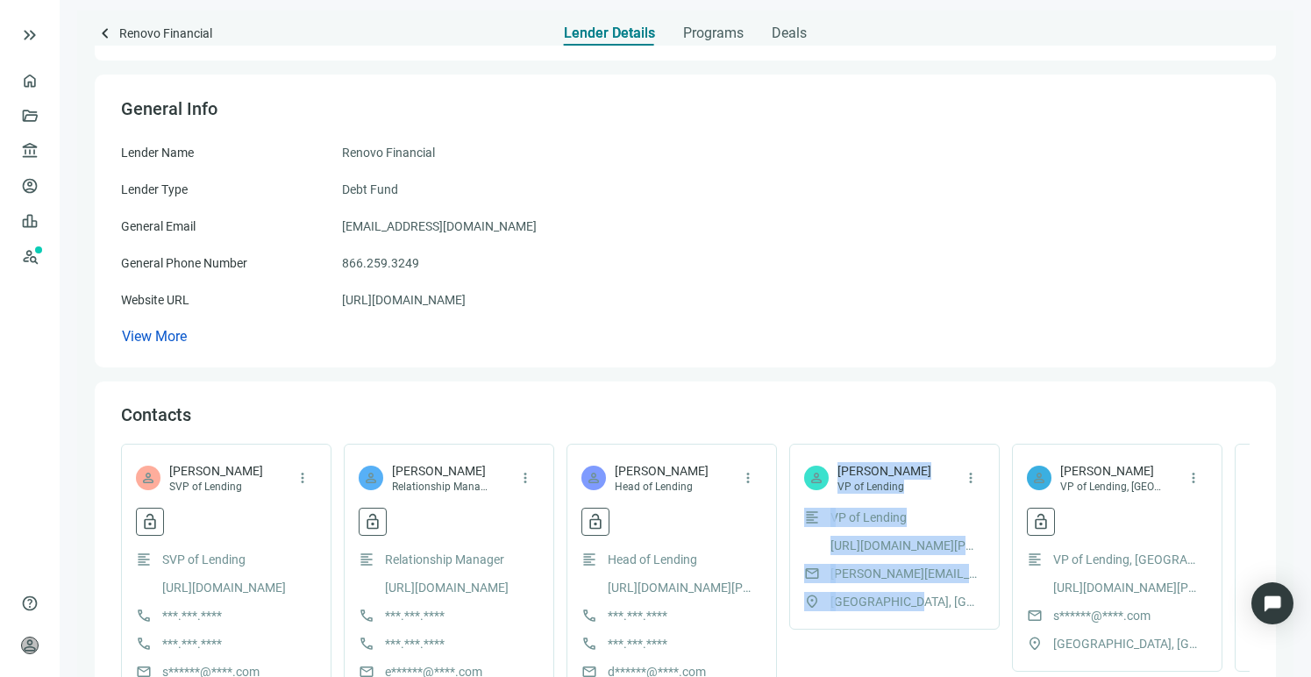
drag, startPoint x: 334, startPoint y: 183, endPoint x: 538, endPoint y: 232, distance: 210.1
click at [538, 232] on div "Lender Name Renovo Financial Lender Type Debt Fund General Email [EMAIL_ADDRESS…" at bounding box center [685, 244] width 1128 height 203
copy div "Debt Fund General Email [EMAIL_ADDRESS][DOMAIN_NAME]"
click at [448, 305] on link "[URL][DOMAIN_NAME]" at bounding box center [404, 299] width 124 height 19
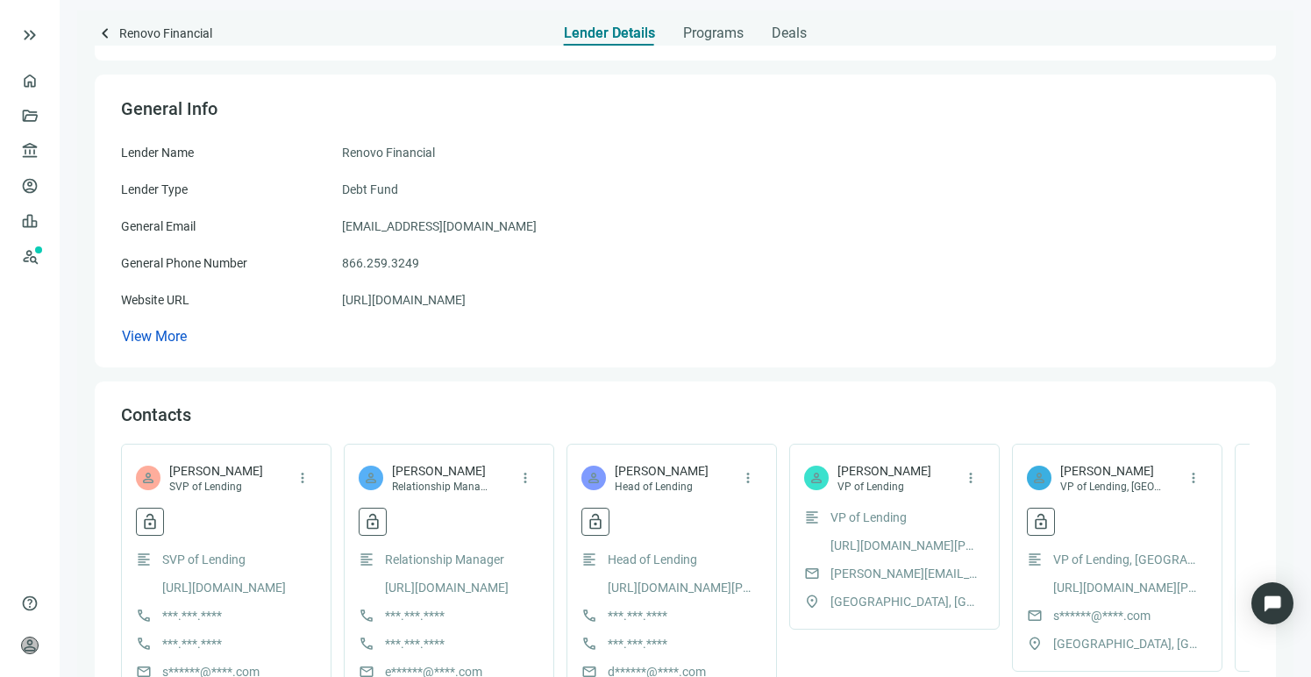
click at [742, 146] on div "Lender Name Renovo Financial" at bounding box center [685, 152] width 1128 height 19
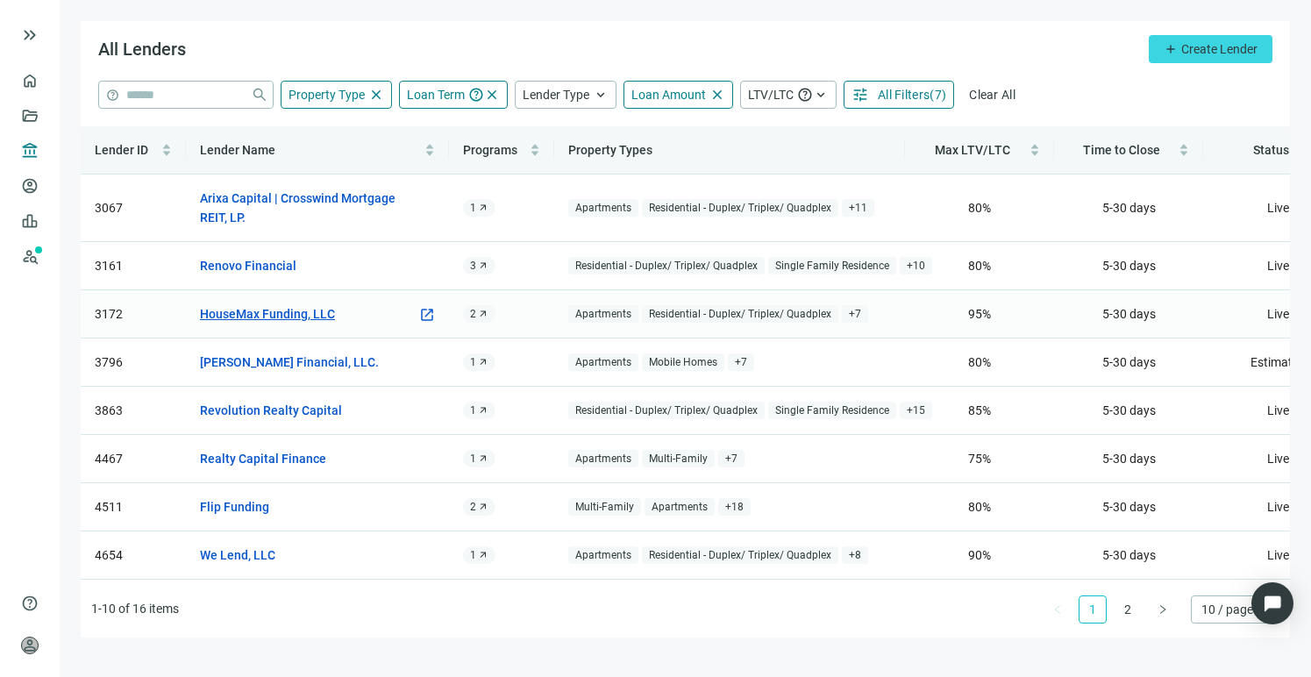
click at [264, 317] on link "HouseMax Funding, LLC" at bounding box center [267, 313] width 135 height 19
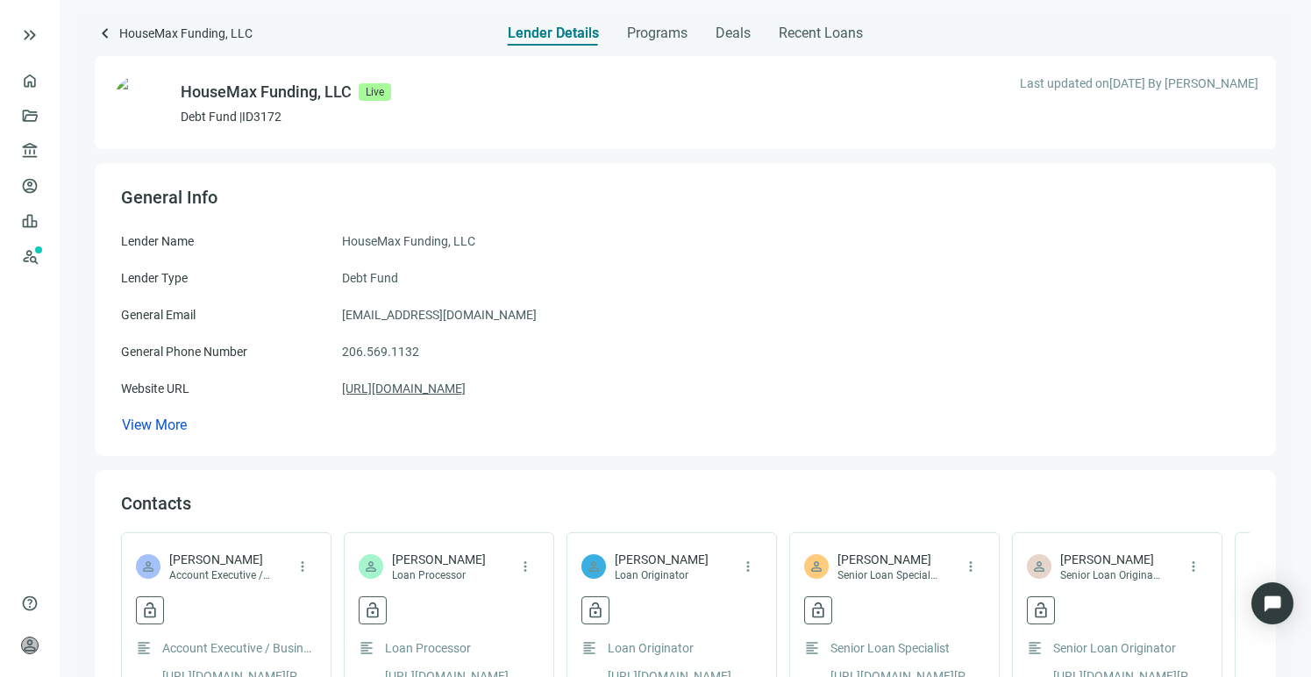
click at [445, 393] on link "[URL][DOMAIN_NAME]" at bounding box center [404, 388] width 124 height 19
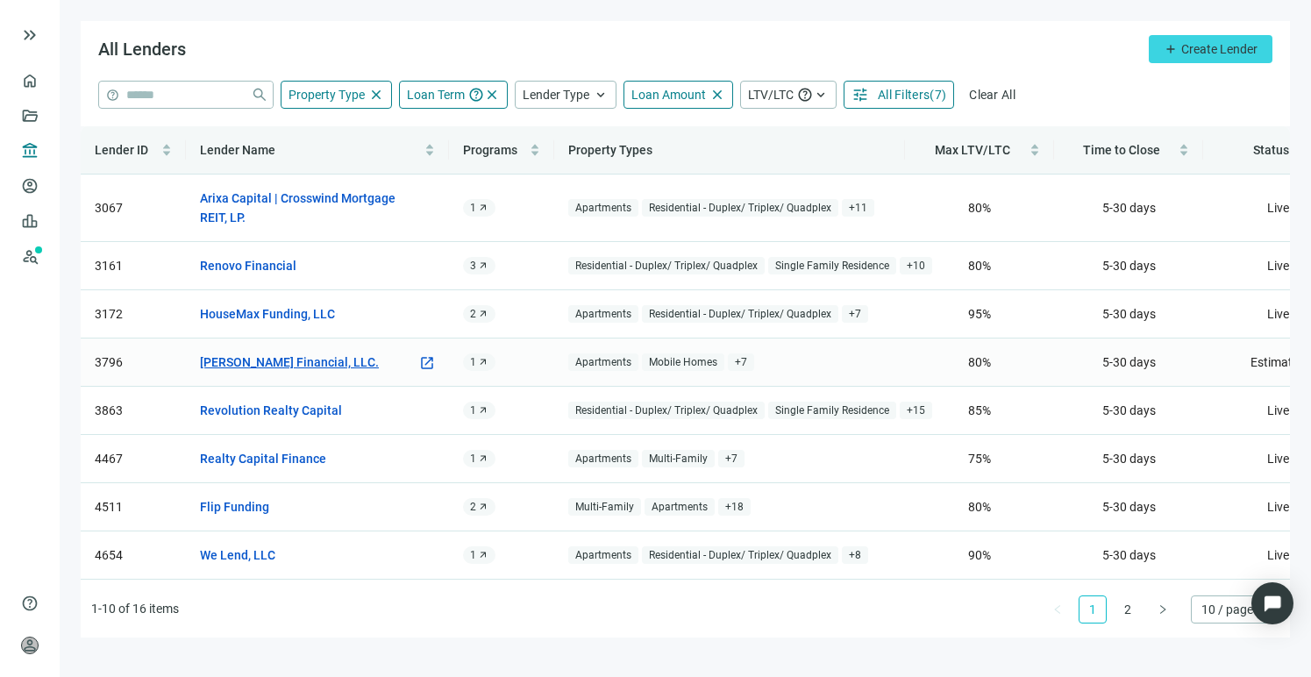
click at [246, 366] on link "[PERSON_NAME] Financial, LLC." at bounding box center [289, 361] width 179 height 19
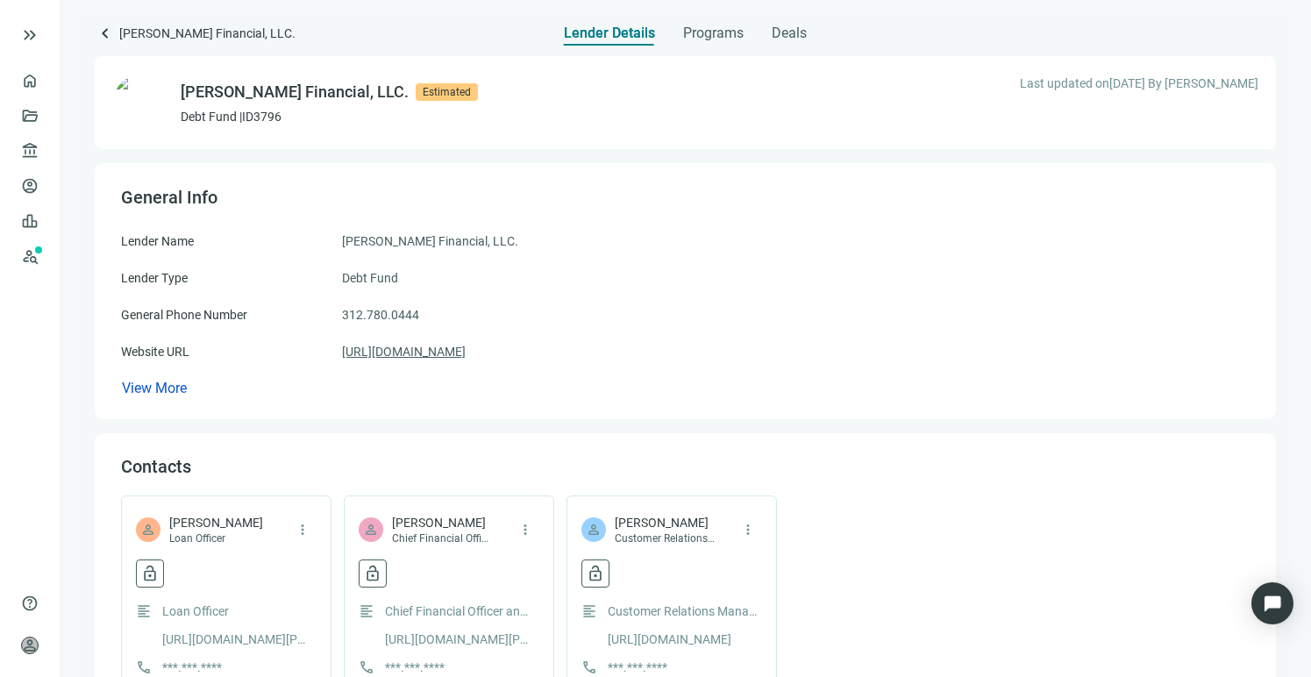
click at [435, 353] on link "[URL][DOMAIN_NAME]" at bounding box center [404, 351] width 124 height 19
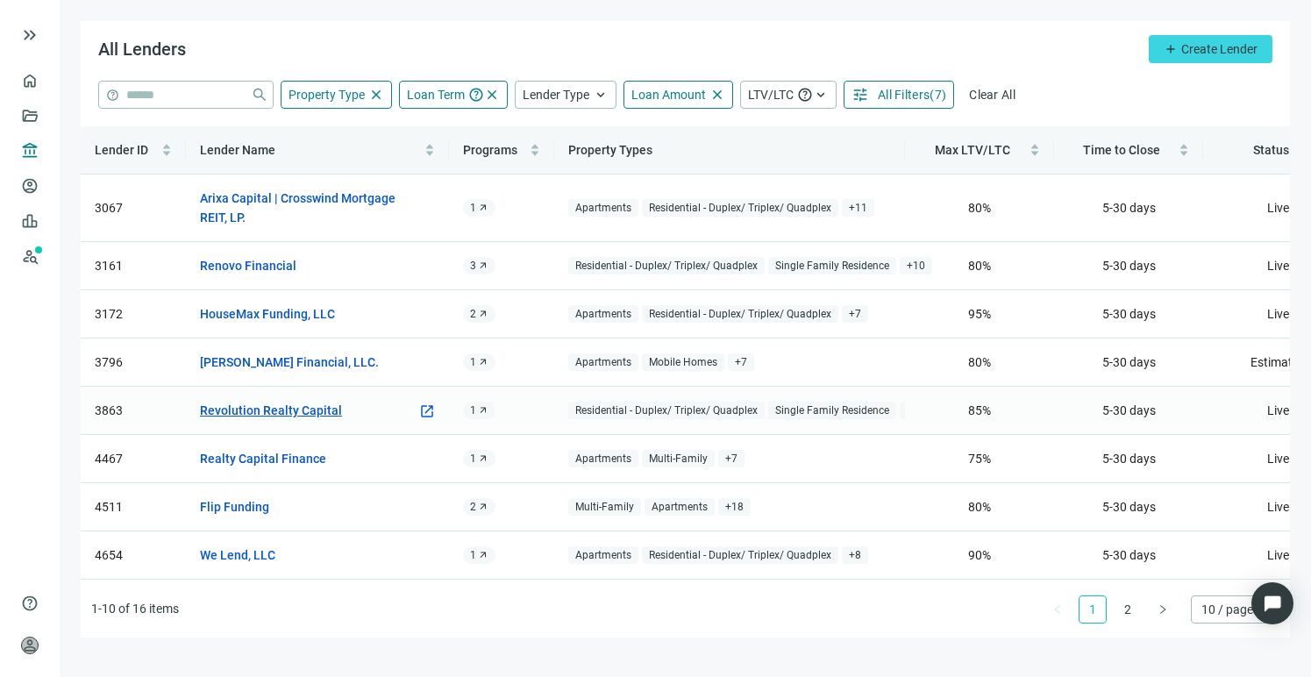
click at [314, 409] on link "Revolution Realty Capital" at bounding box center [271, 410] width 142 height 19
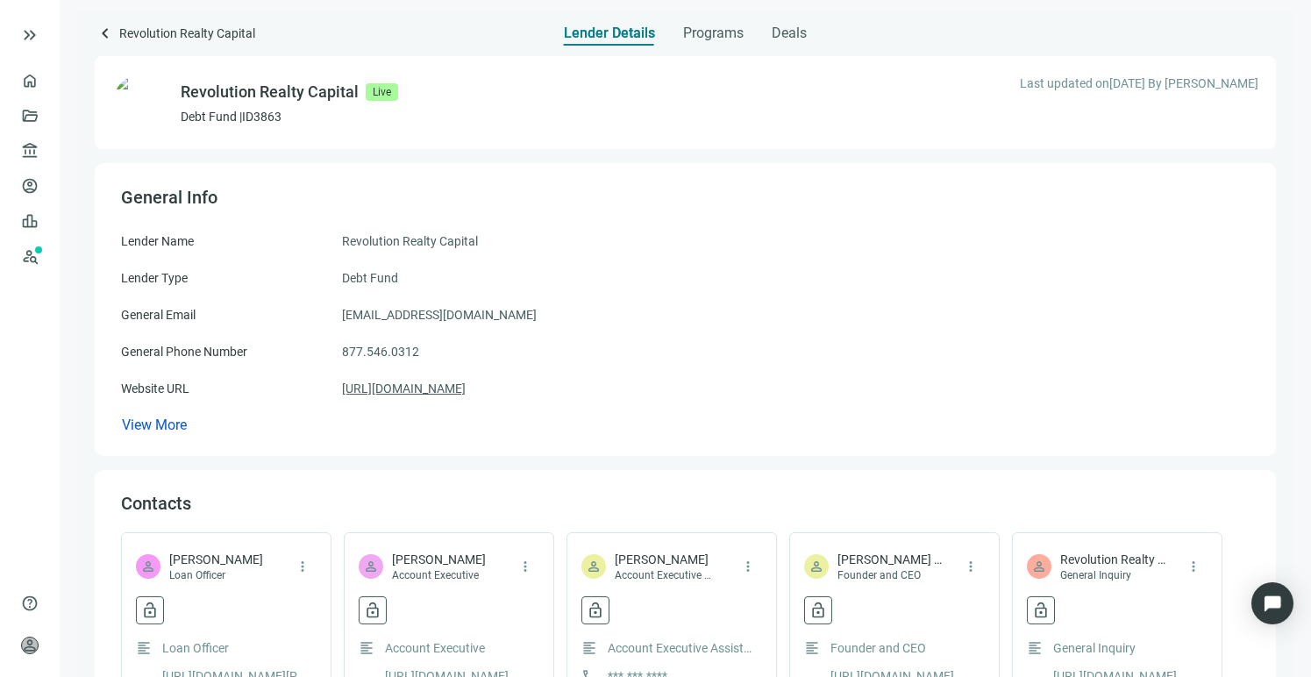
click at [448, 389] on link "[URL][DOMAIN_NAME]" at bounding box center [404, 388] width 124 height 19
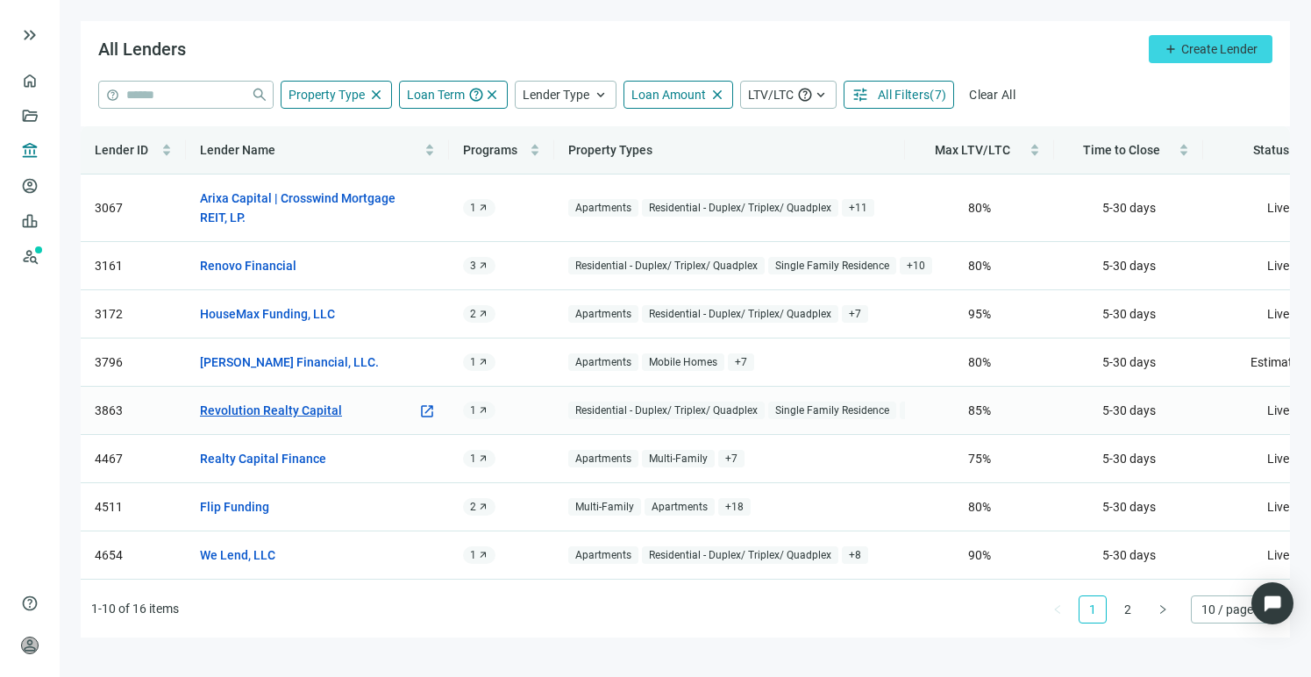
click at [267, 416] on link "Revolution Realty Capital" at bounding box center [271, 410] width 142 height 19
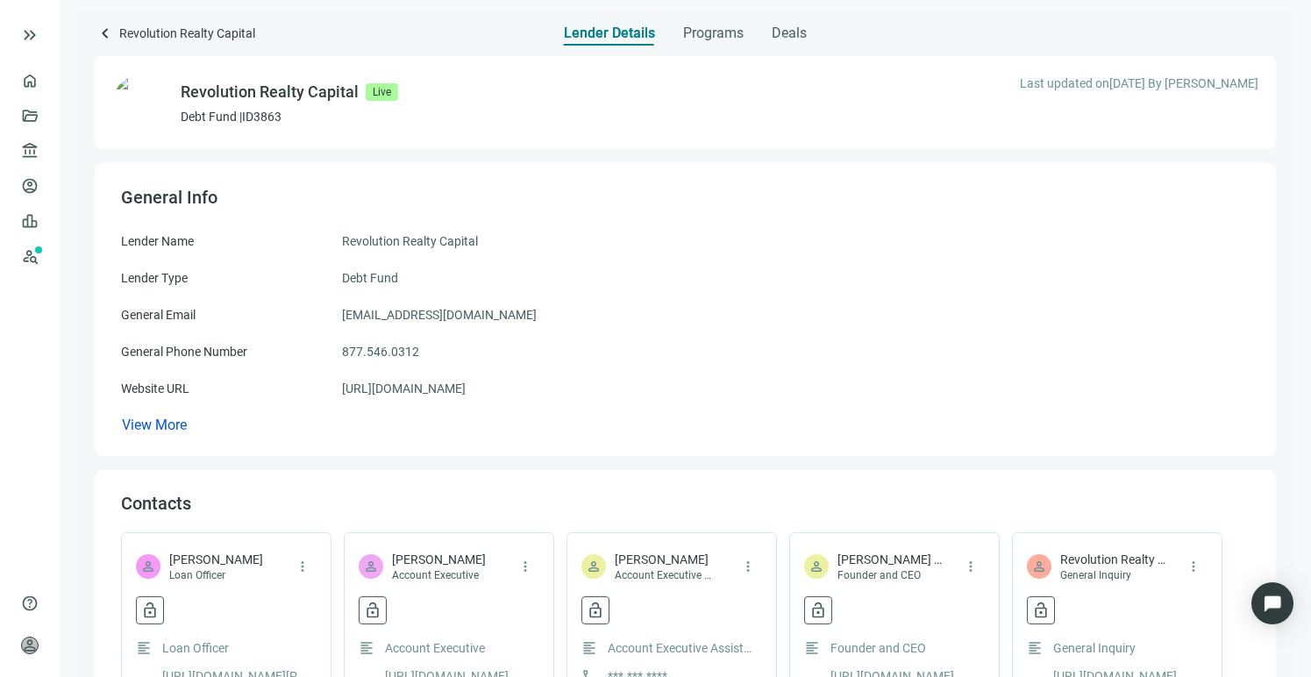
drag, startPoint x: 329, startPoint y: 238, endPoint x: 542, endPoint y: 397, distance: 265.7
click at [542, 397] on div "Lender Name Revolution Realty Capital Lender Type Debt Fund General Email [EMAI…" at bounding box center [685, 332] width 1128 height 203
copy div "Revolution Realty Capital Lender Type Debt Fund General Email [EMAIL_ADDRESS][D…"
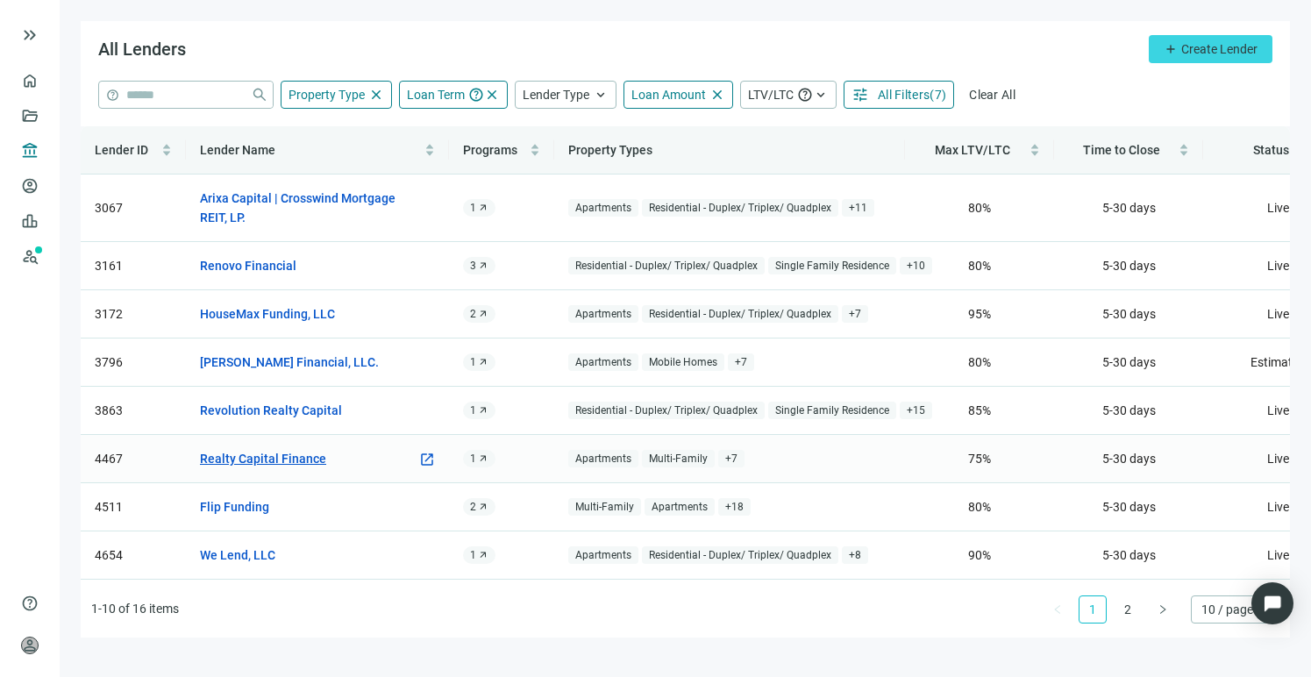
click at [265, 459] on link "Realty Capital Finance" at bounding box center [263, 458] width 126 height 19
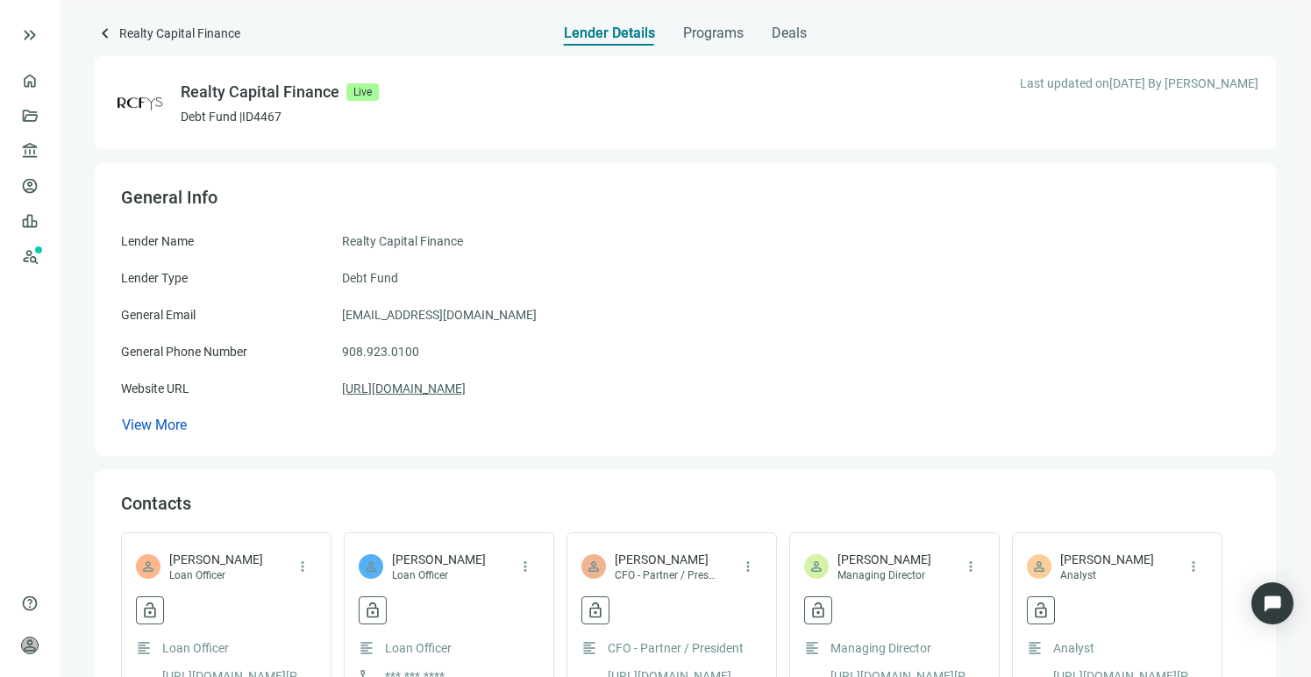
click at [459, 395] on link "[URL][DOMAIN_NAME]" at bounding box center [404, 388] width 124 height 19
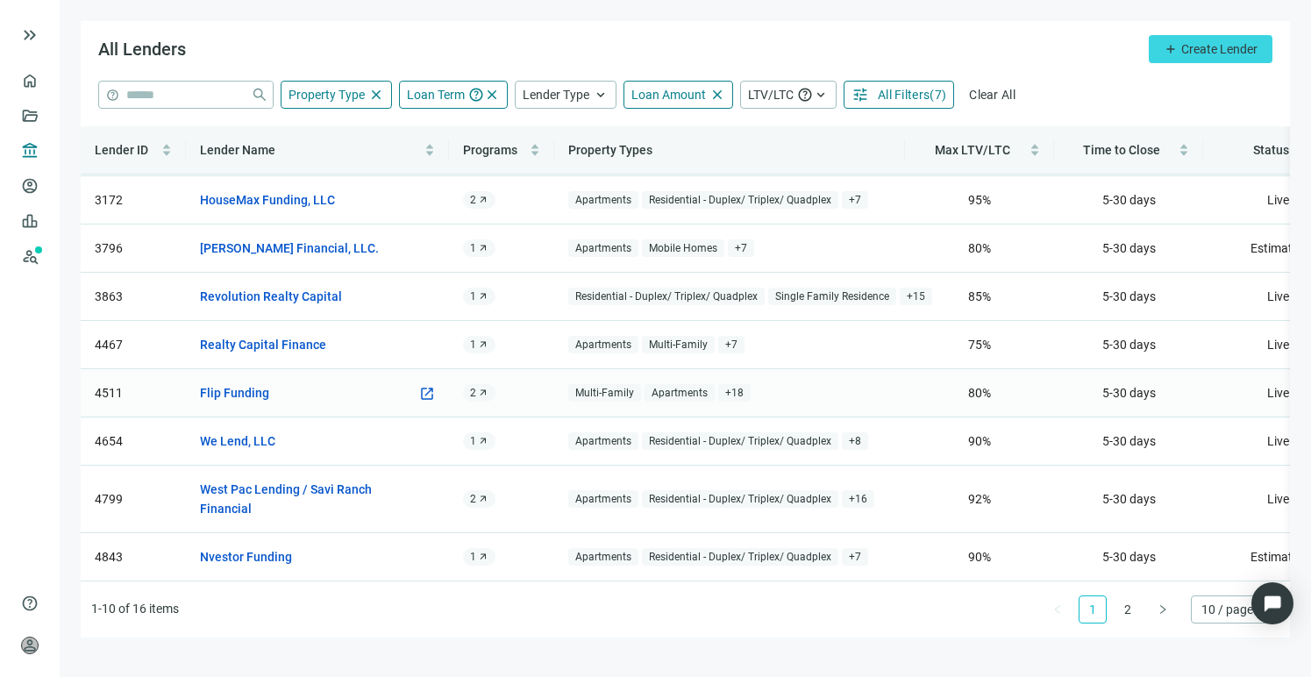
scroll to position [117, 0]
click at [244, 389] on link "Flip Funding" at bounding box center [234, 392] width 69 height 19
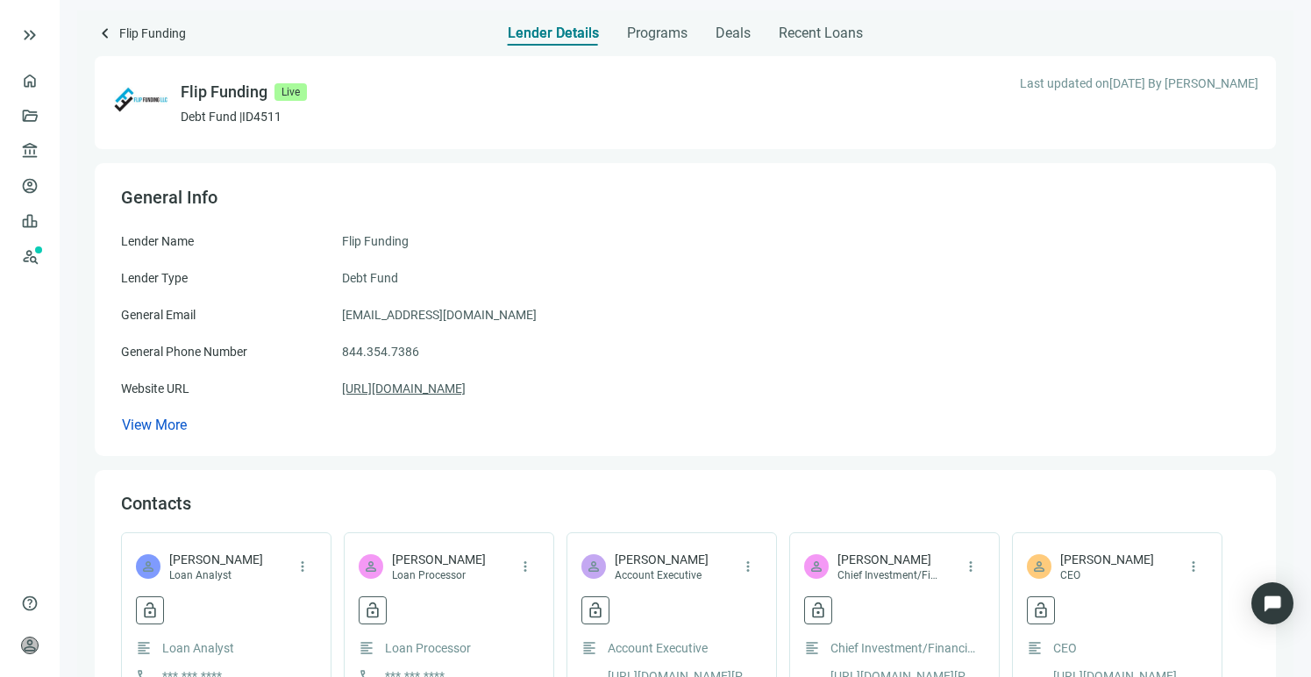
click at [425, 387] on link "[URL][DOMAIN_NAME]" at bounding box center [404, 388] width 124 height 19
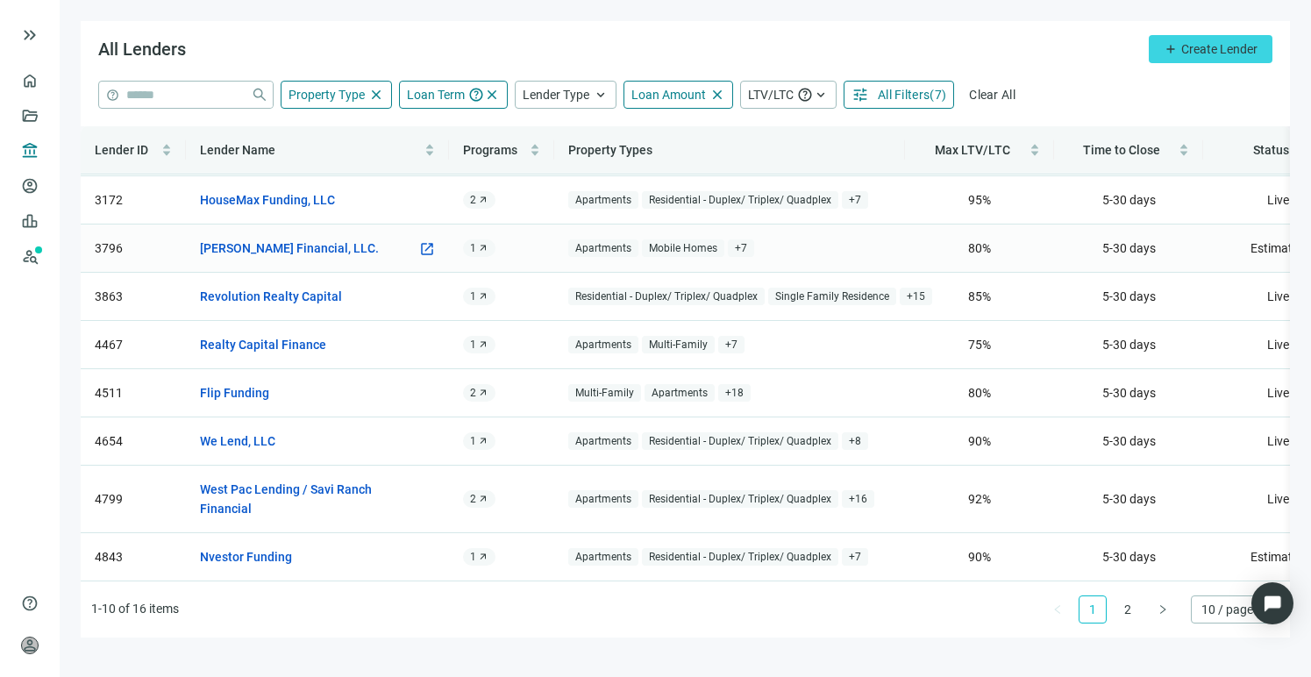
scroll to position [132, 0]
click at [286, 480] on link "West Pac Lending / Savi Ranch Financial" at bounding box center [308, 499] width 217 height 39
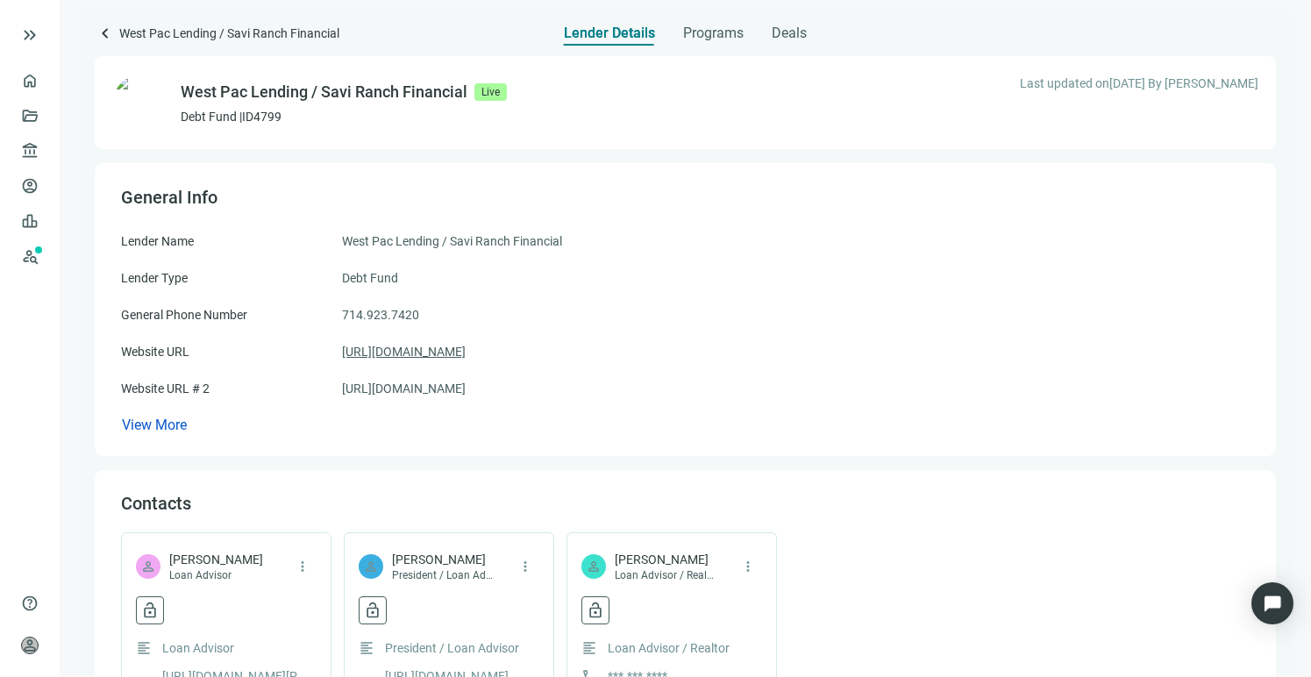
click at [445, 354] on link "[URL][DOMAIN_NAME]" at bounding box center [404, 351] width 124 height 19
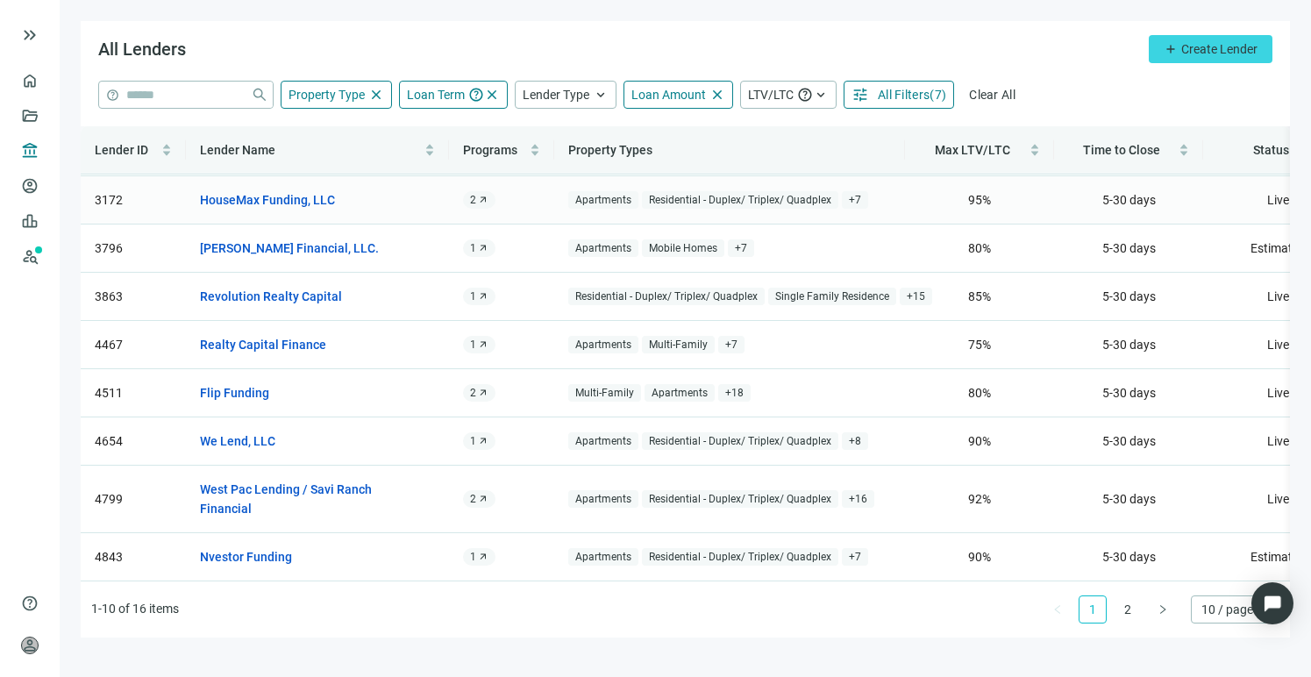
scroll to position [132, 0]
click at [243, 547] on link "Nvestor Funding" at bounding box center [246, 556] width 92 height 19
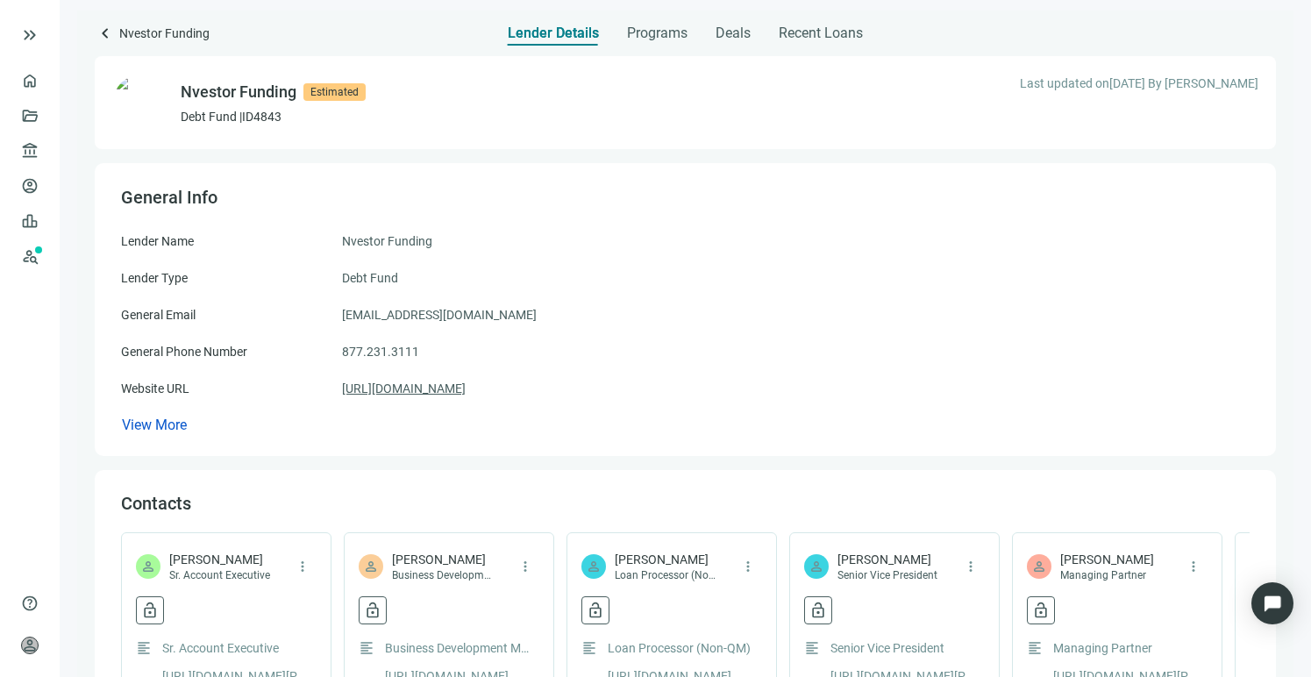
click at [424, 392] on link "[URL][DOMAIN_NAME]" at bounding box center [404, 388] width 124 height 19
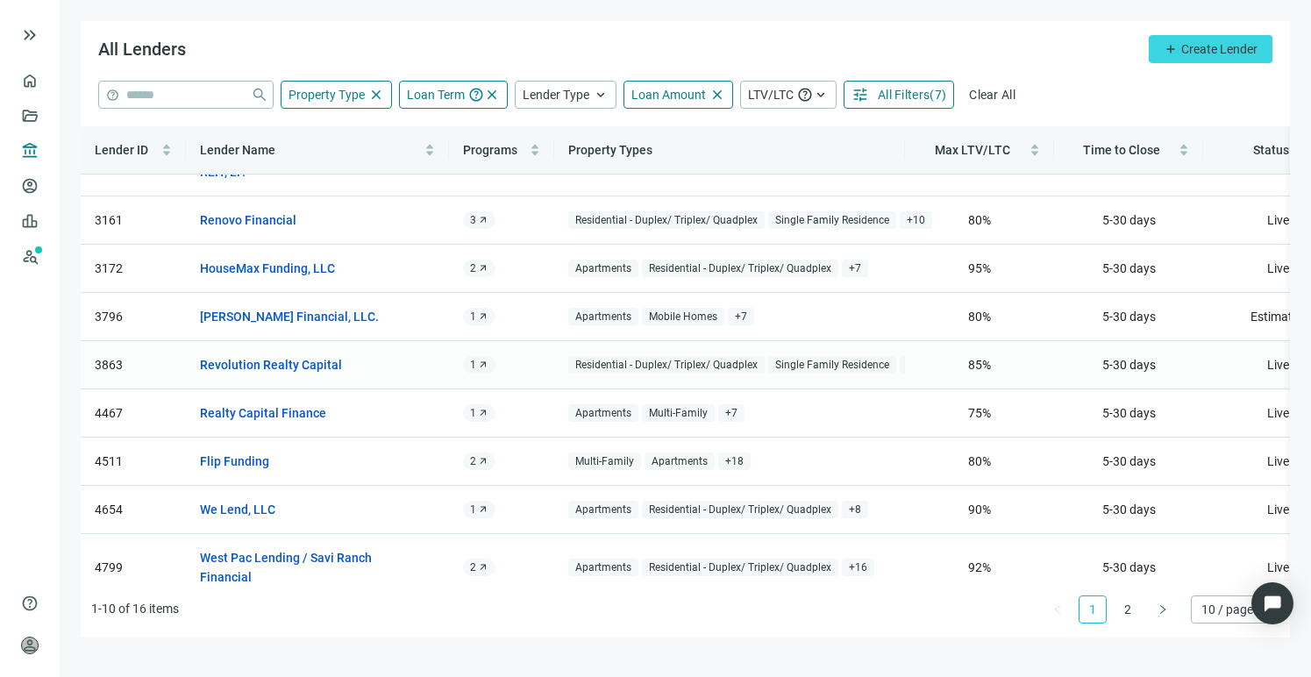
scroll to position [132, 0]
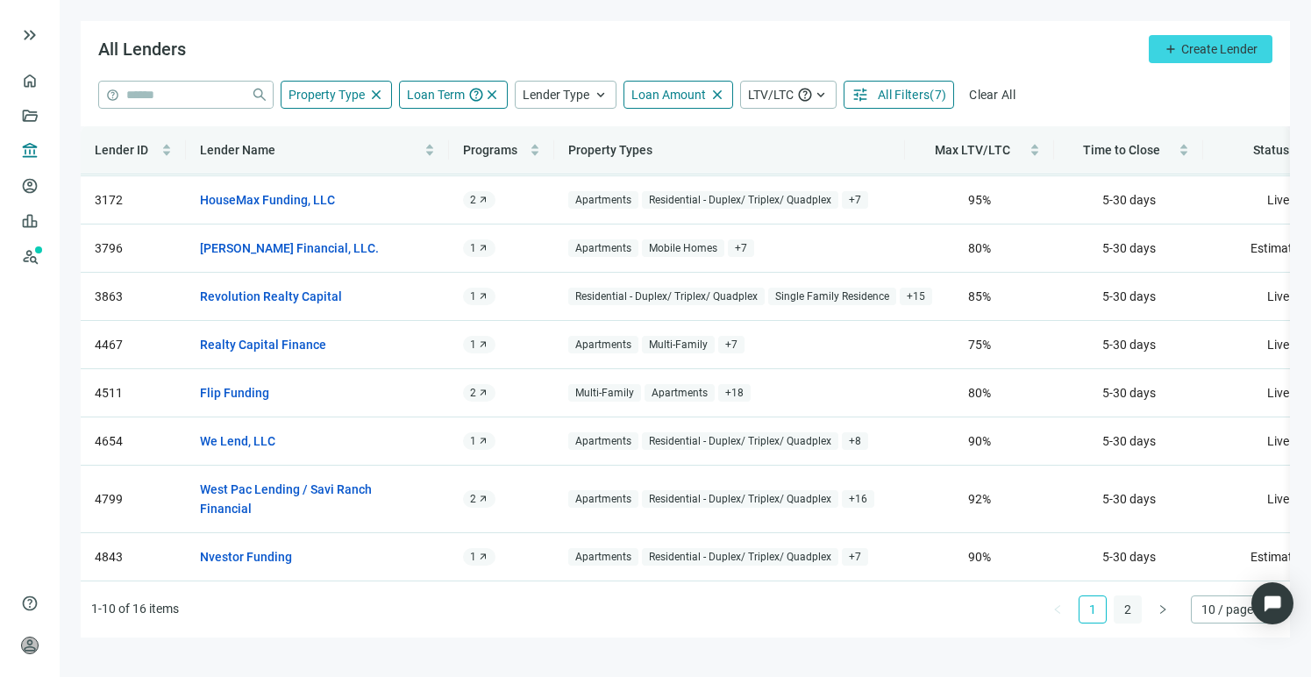
click at [1128, 612] on link "2" at bounding box center [1127, 609] width 26 height 26
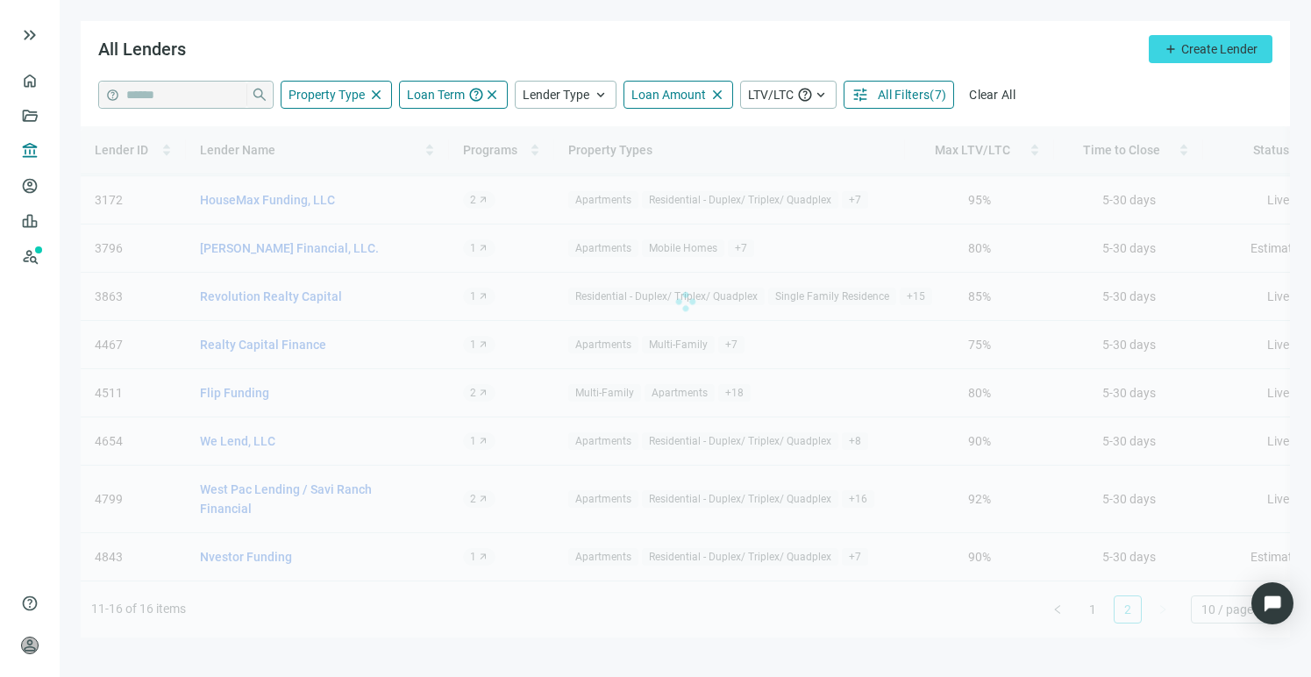
scroll to position [0, 0]
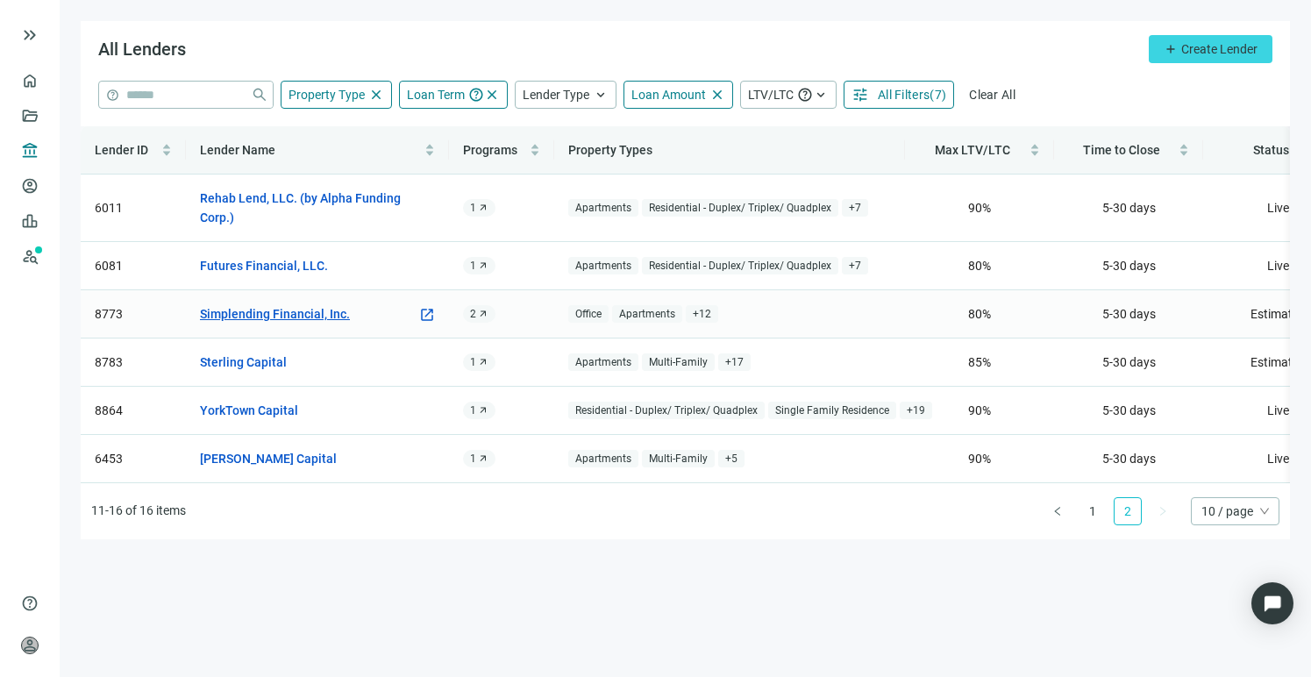
click at [272, 312] on link "Simplending Financial, Inc." at bounding box center [275, 313] width 150 height 19
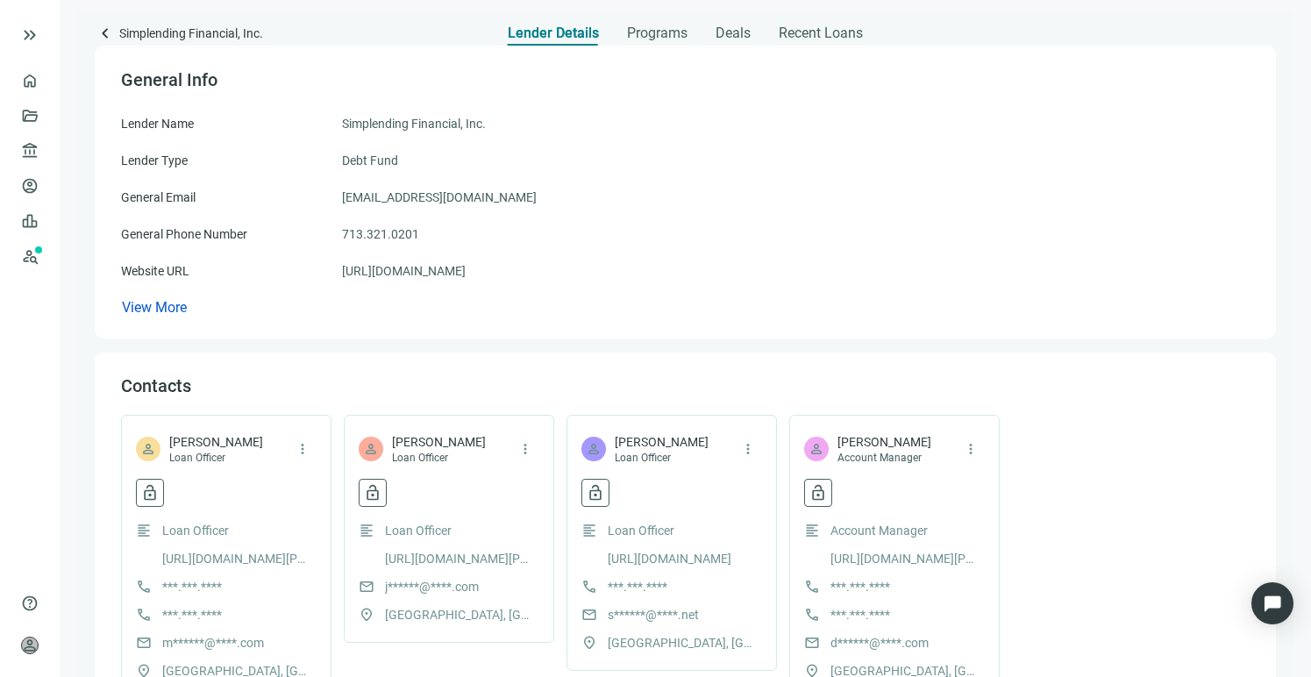
scroll to position [133, 0]
